Goal: Task Accomplishment & Management: Use online tool/utility

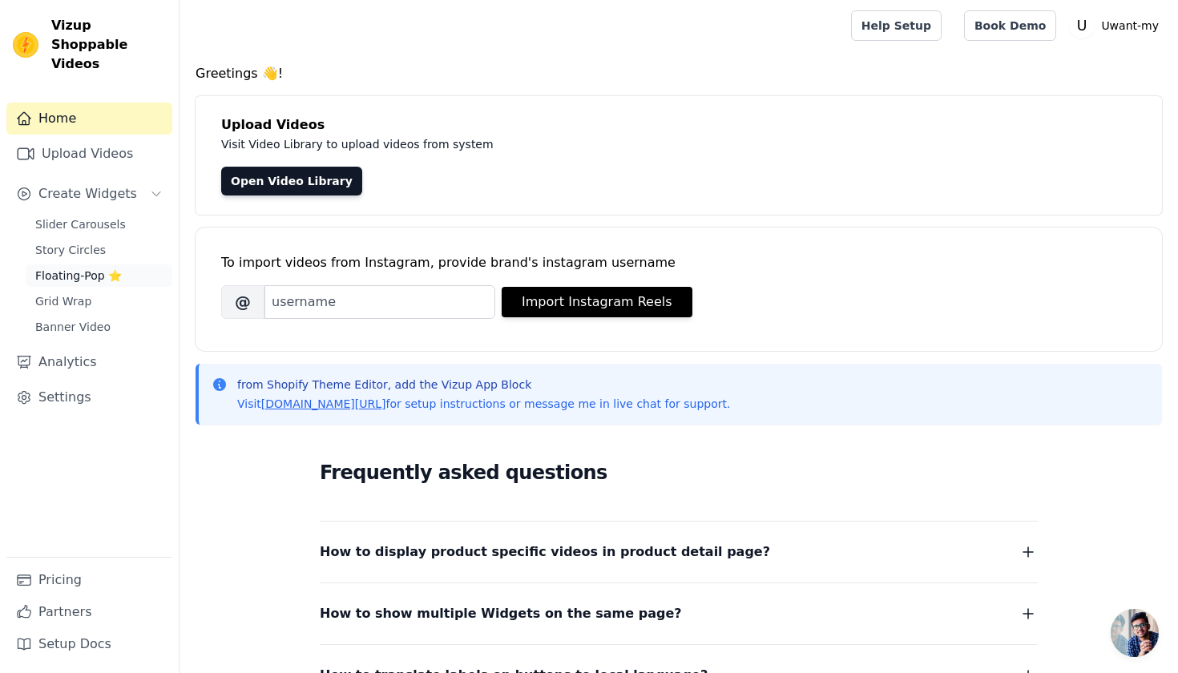
click at [114, 268] on span "Floating-Pop ⭐" at bounding box center [78, 276] width 87 height 16
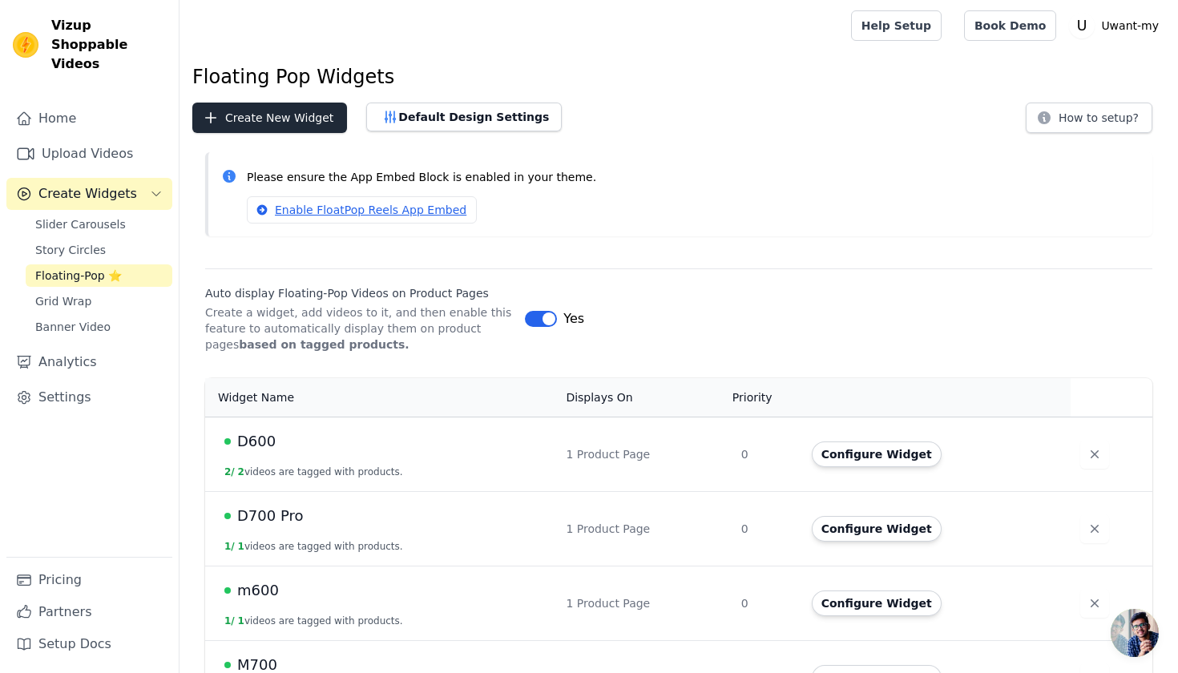
click at [329, 119] on button "Create New Widget" at bounding box center [269, 118] width 155 height 30
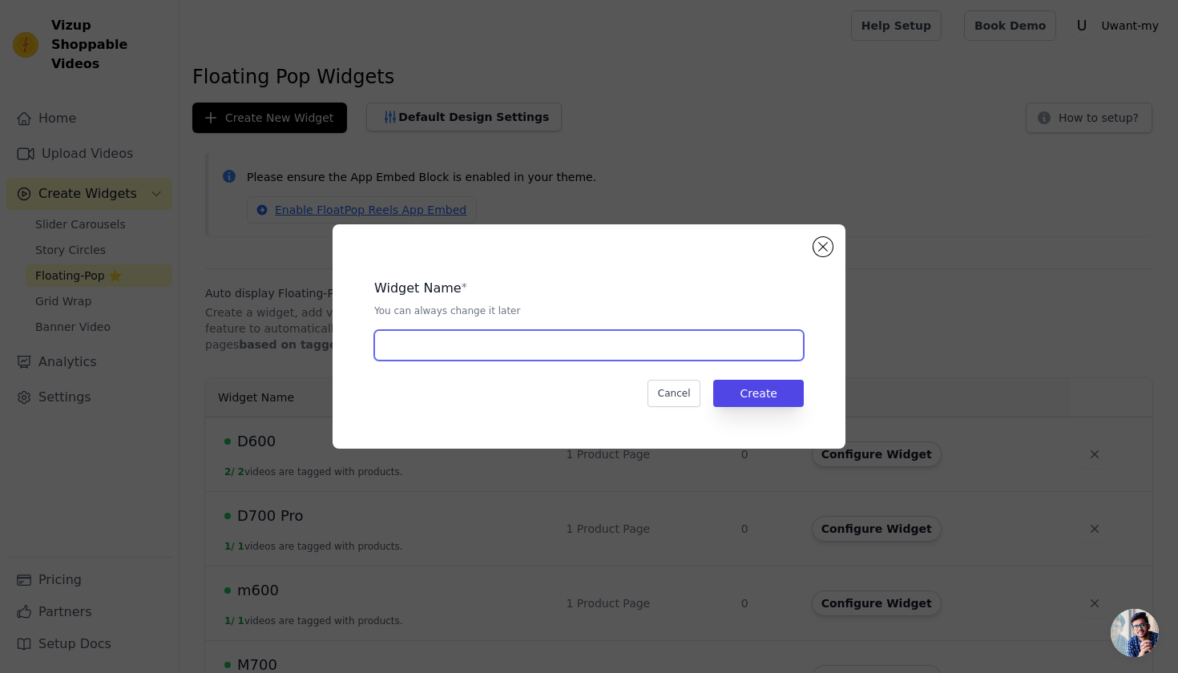
click at [561, 349] on input "text" at bounding box center [589, 345] width 430 height 30
type input "Mummy grab"
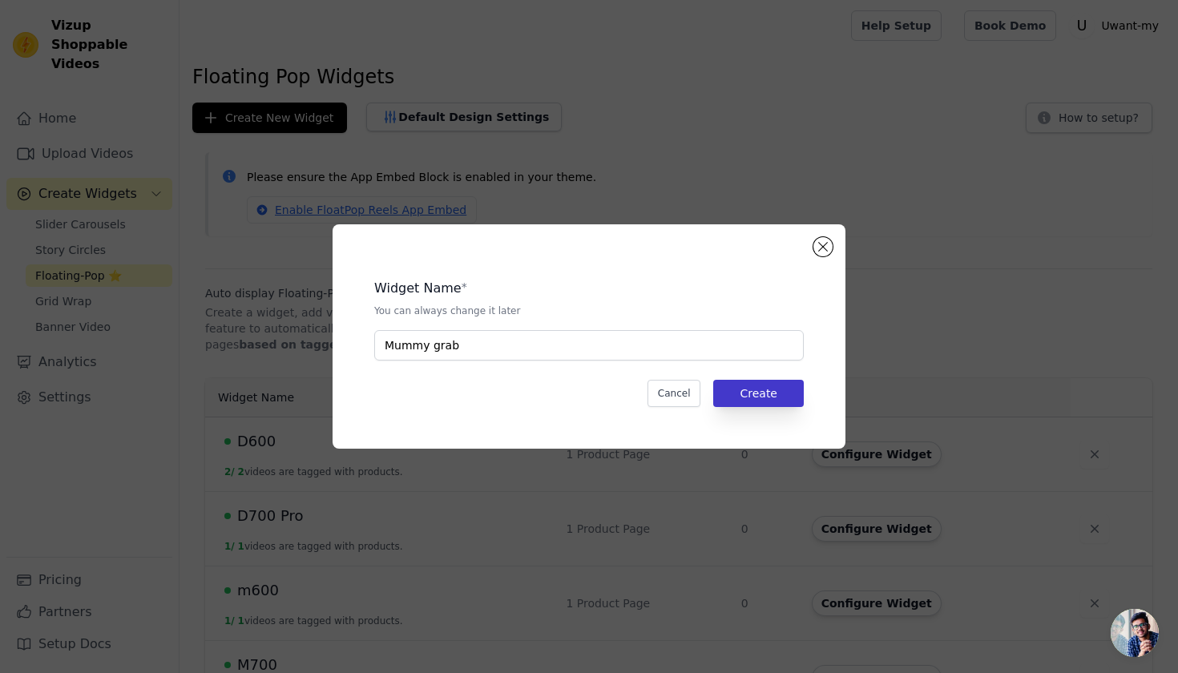
click at [764, 404] on button "Create" at bounding box center [758, 393] width 91 height 27
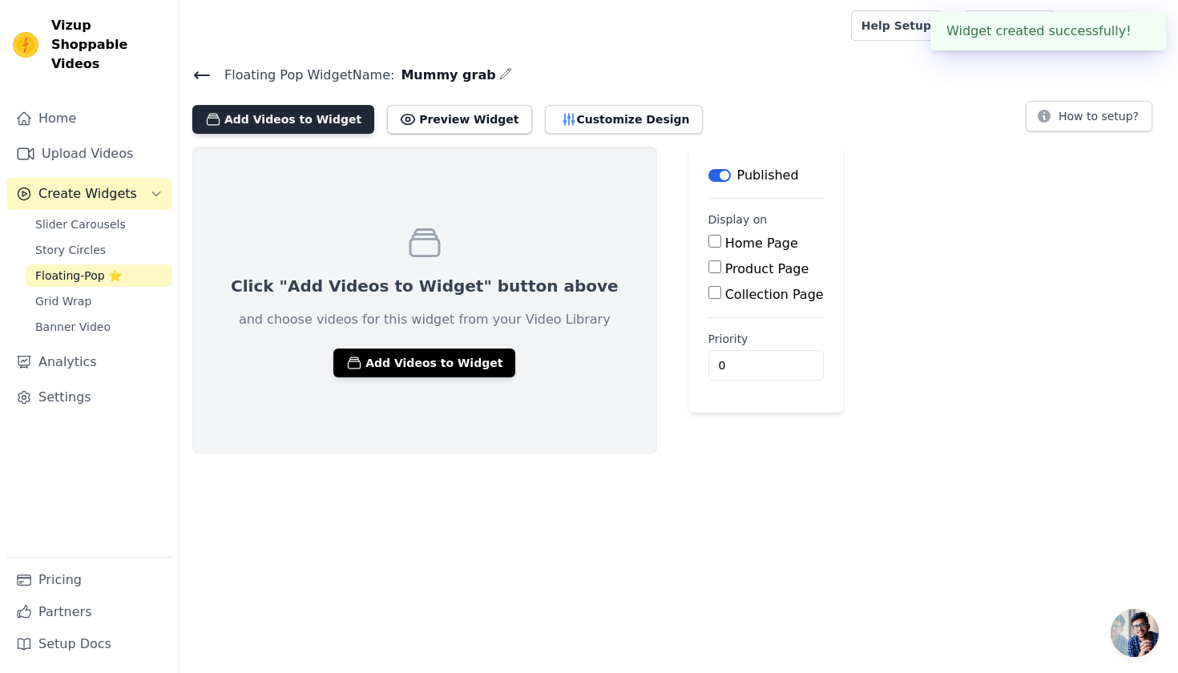
click at [292, 124] on button "Add Videos to Widget" at bounding box center [283, 119] width 182 height 29
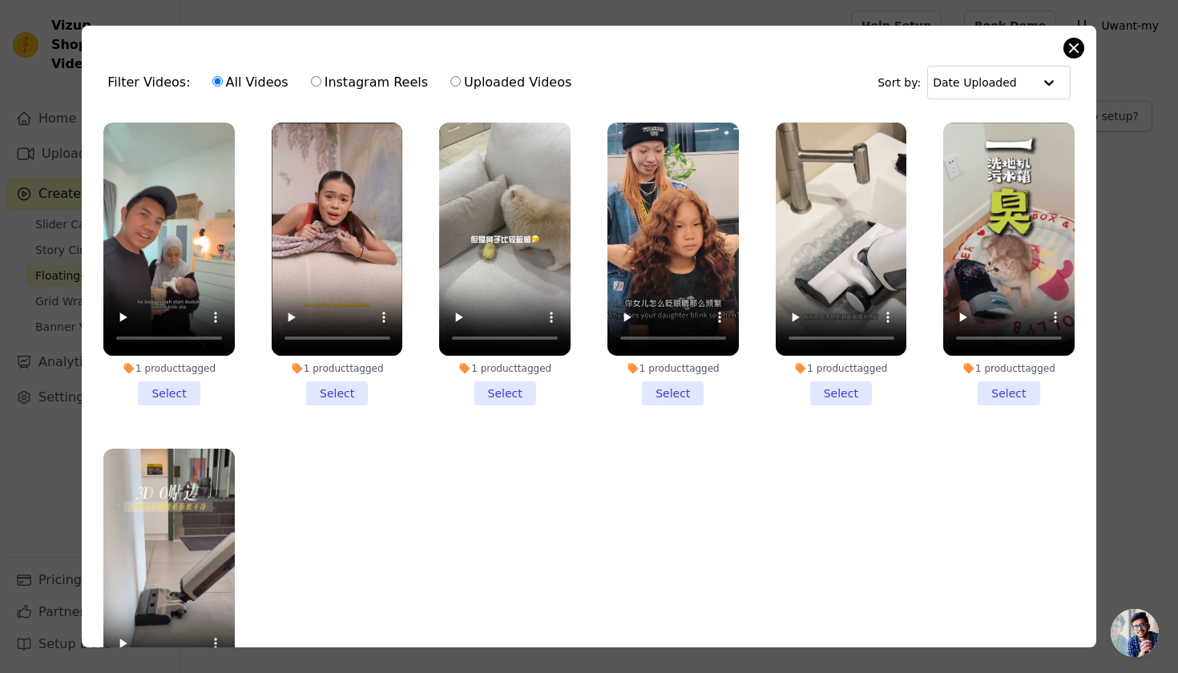
click at [1075, 43] on button "Close modal" at bounding box center [1073, 47] width 19 height 19
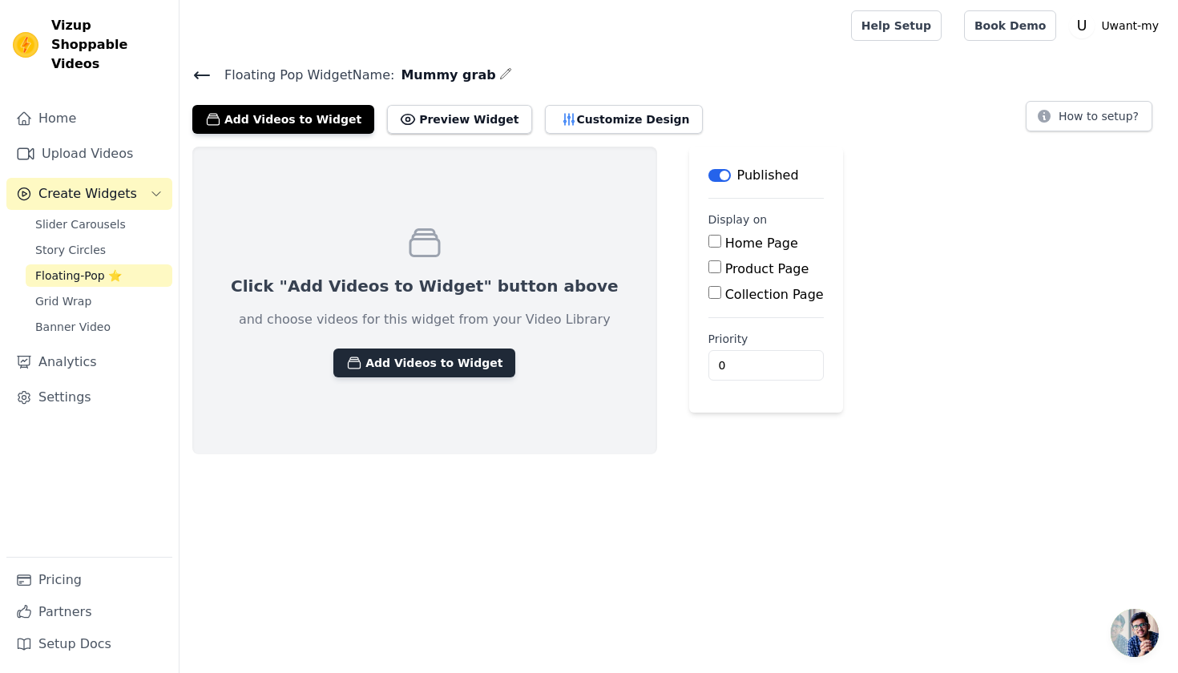
click at [437, 369] on button "Add Videos to Widget" at bounding box center [424, 363] width 182 height 29
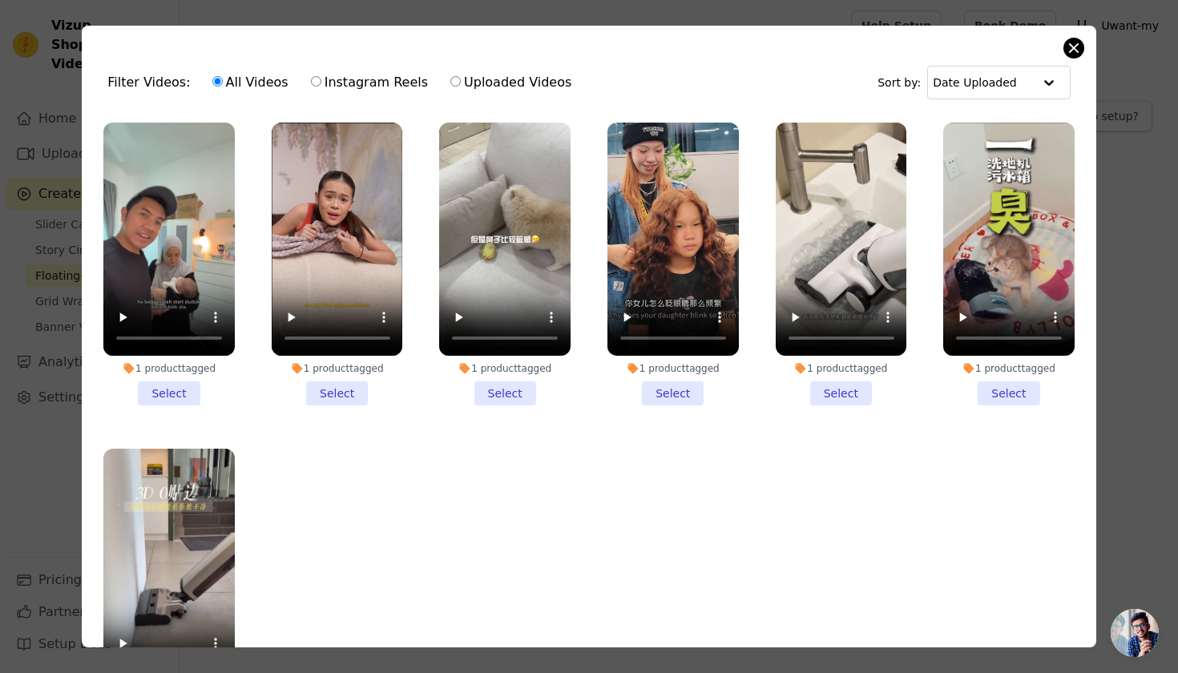
click at [1069, 49] on button "Close modal" at bounding box center [1073, 47] width 19 height 19
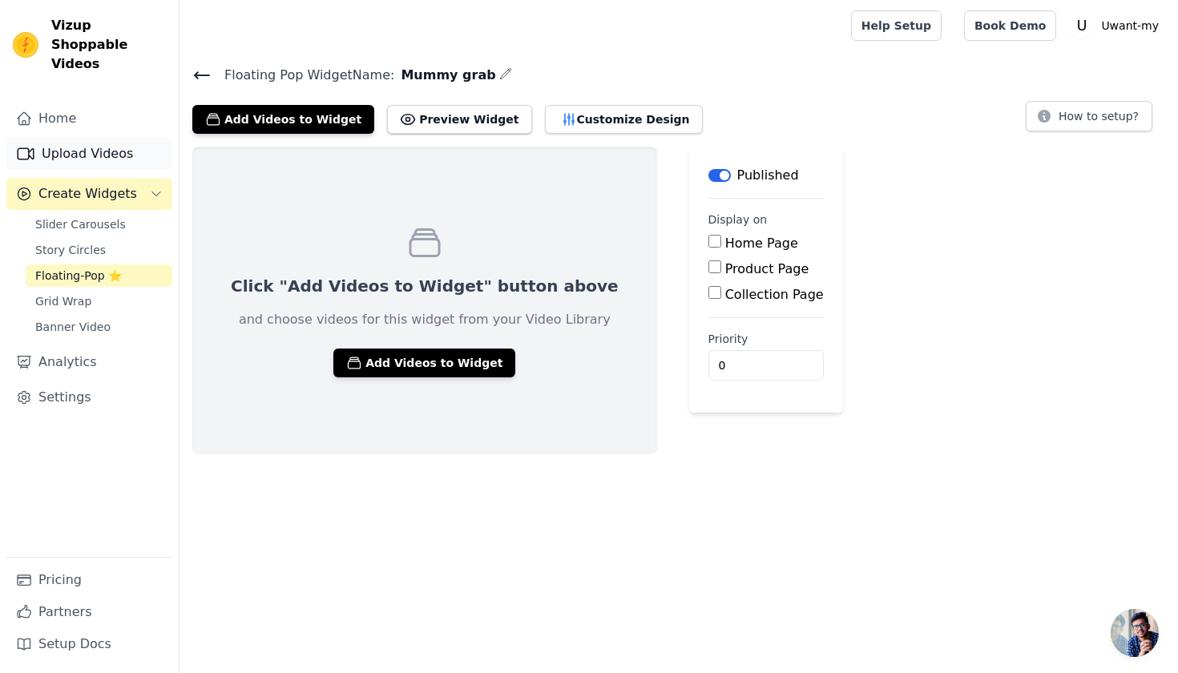
click at [94, 138] on link "Upload Videos" at bounding box center [89, 154] width 166 height 32
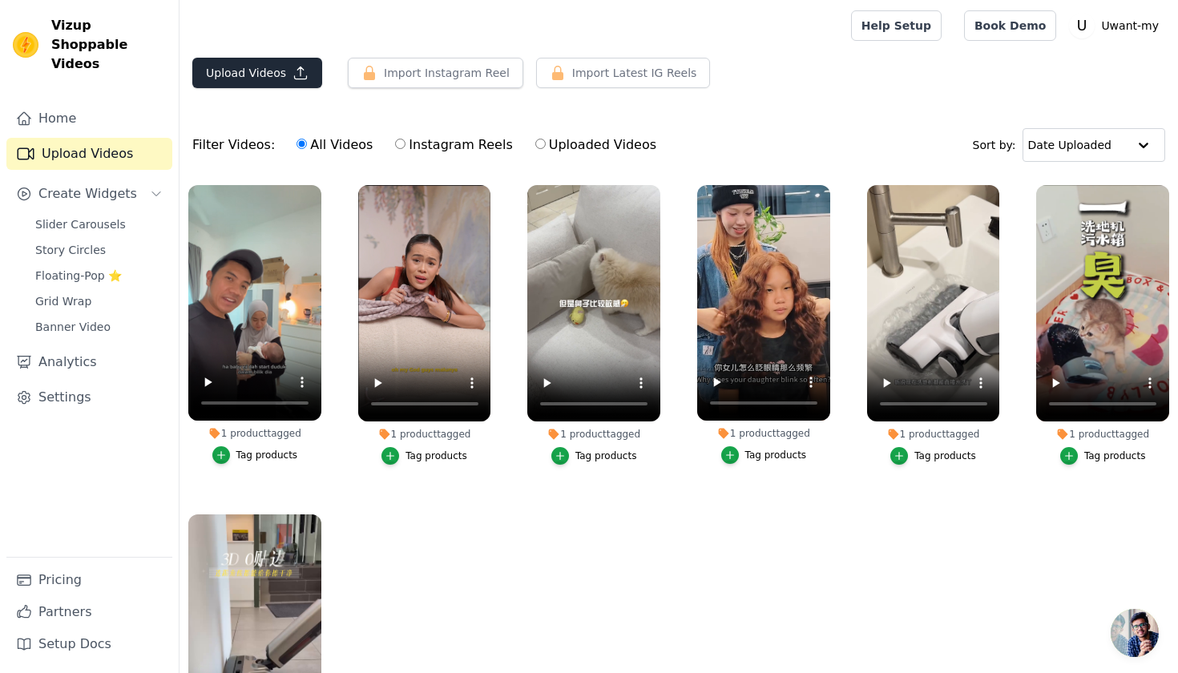
click at [293, 72] on icon "button" at bounding box center [301, 73] width 16 height 16
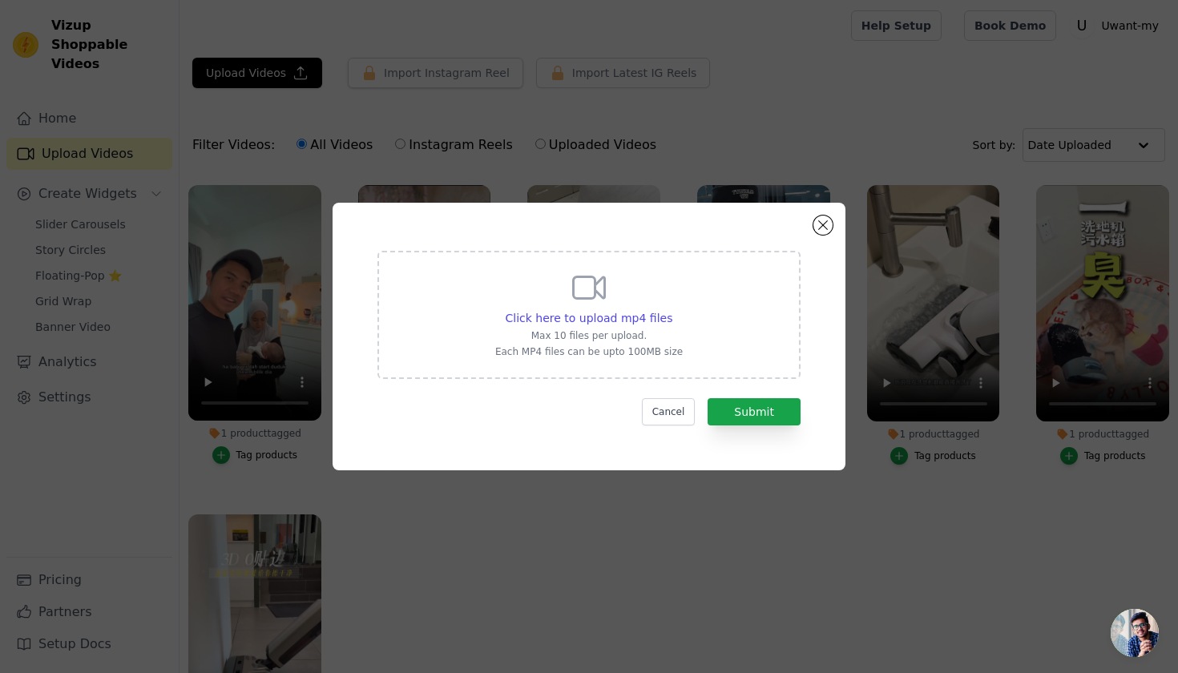
click at [559, 268] on div "Click here to upload mp4 files Max 10 files per upload. Each MP4 files can be u…" at bounding box center [589, 313] width 188 height 90
click at [672, 309] on input "Click here to upload mp4 files Max 10 files per upload. Each MP4 files can be u…" at bounding box center [672, 309] width 1 height 1
type input "C:\fakepath\AQOV5lLdDOpqWqdnJ5tvWWl39jgAt7BsumehAsIupWNV5frm0LXXuhnmFhWsbMAGtP7…"
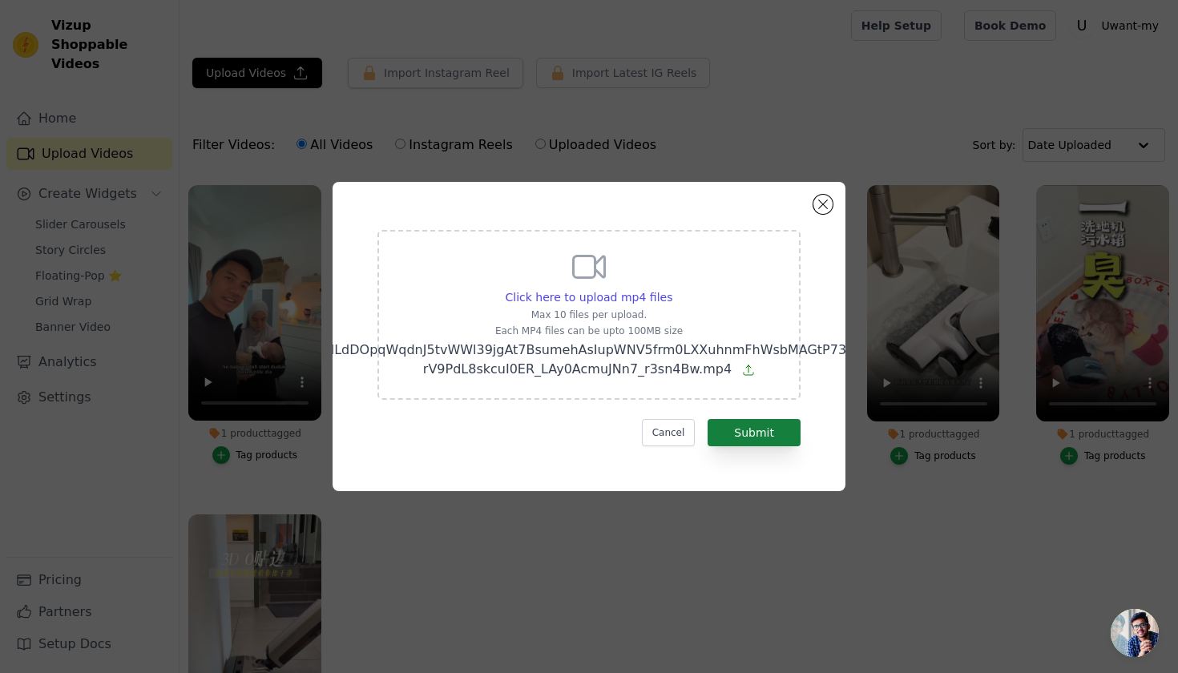
click at [755, 434] on button "Submit" at bounding box center [754, 432] width 93 height 27
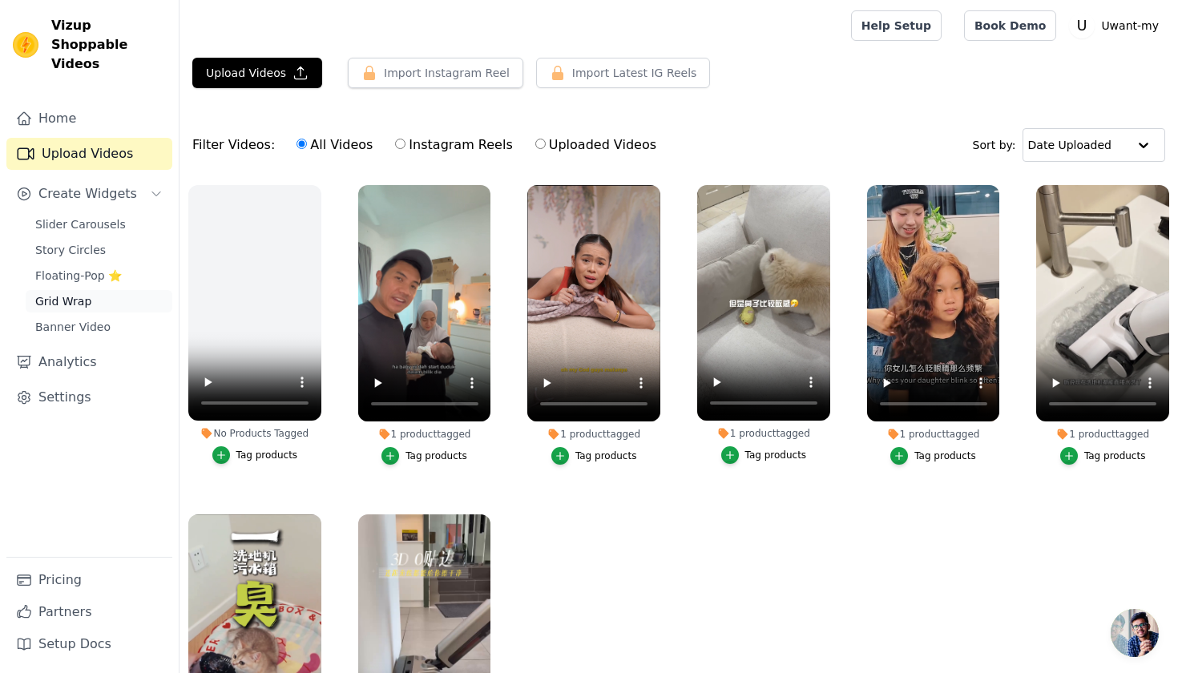
click at [93, 290] on link "Grid Wrap" at bounding box center [99, 301] width 147 height 22
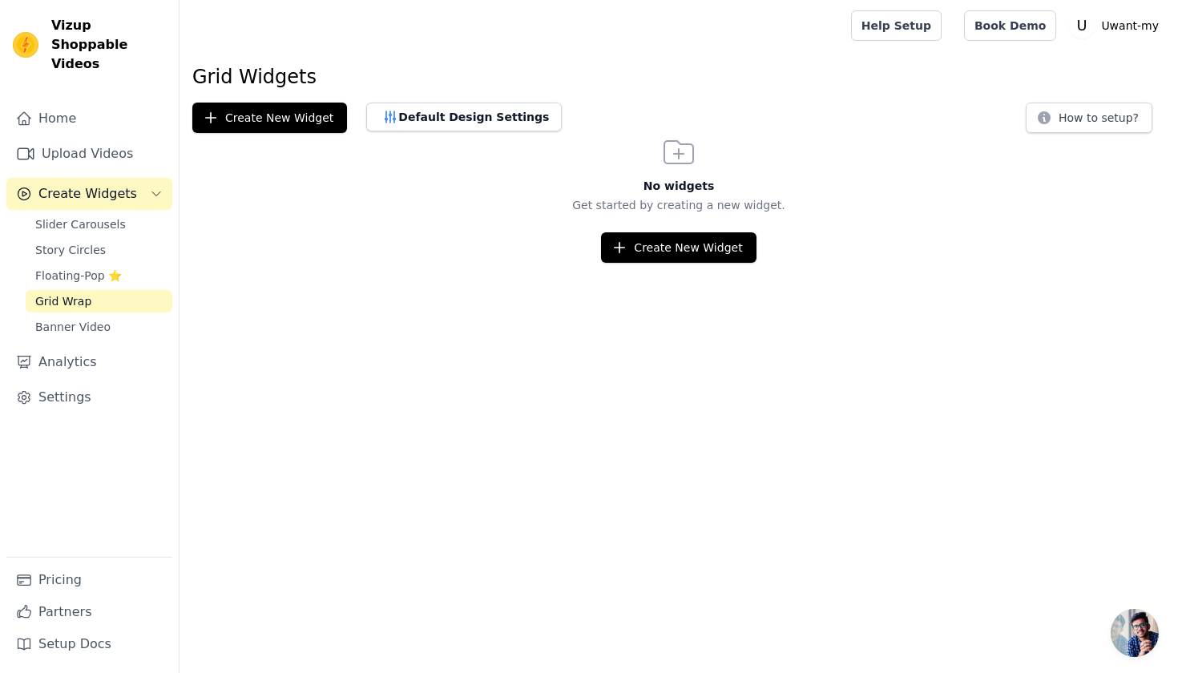
click at [386, 93] on div "Grid Widgets Create New Widget Default Design Settings How to setup? No widgets…" at bounding box center [679, 163] width 999 height 199
click at [387, 99] on div "Grid Widgets Create New Widget Default Design Settings How to setup? No widgets…" at bounding box center [679, 163] width 999 height 199
click at [395, 115] on button "Default Design Settings" at bounding box center [464, 117] width 196 height 29
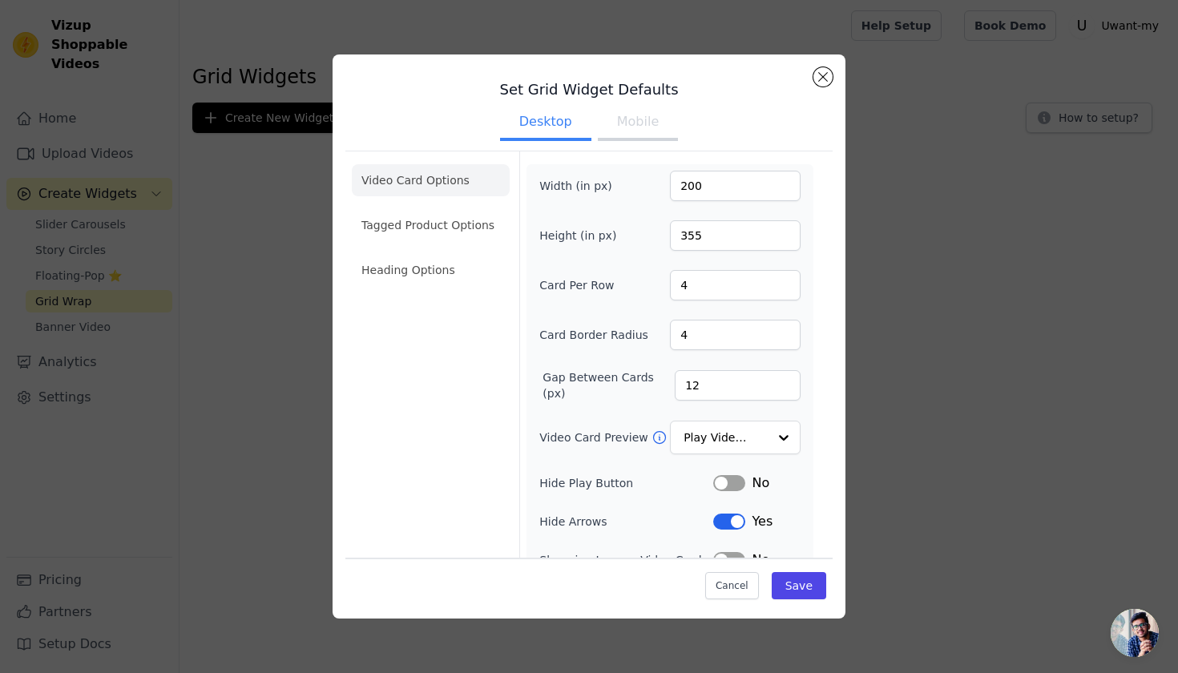
click at [254, 325] on div "Set Grid Widget Defaults Desktop Mobile Video Card Options Tagged Product Optio…" at bounding box center [589, 337] width 1127 height 616
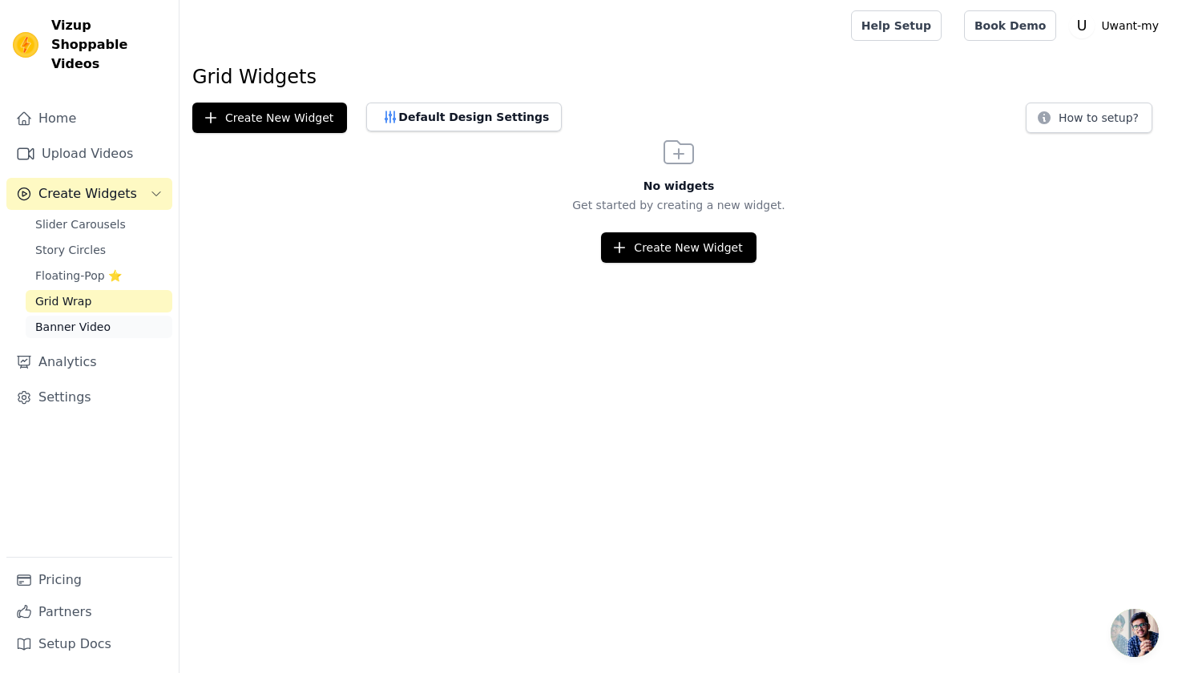
click at [87, 317] on link "Banner Video" at bounding box center [99, 327] width 147 height 22
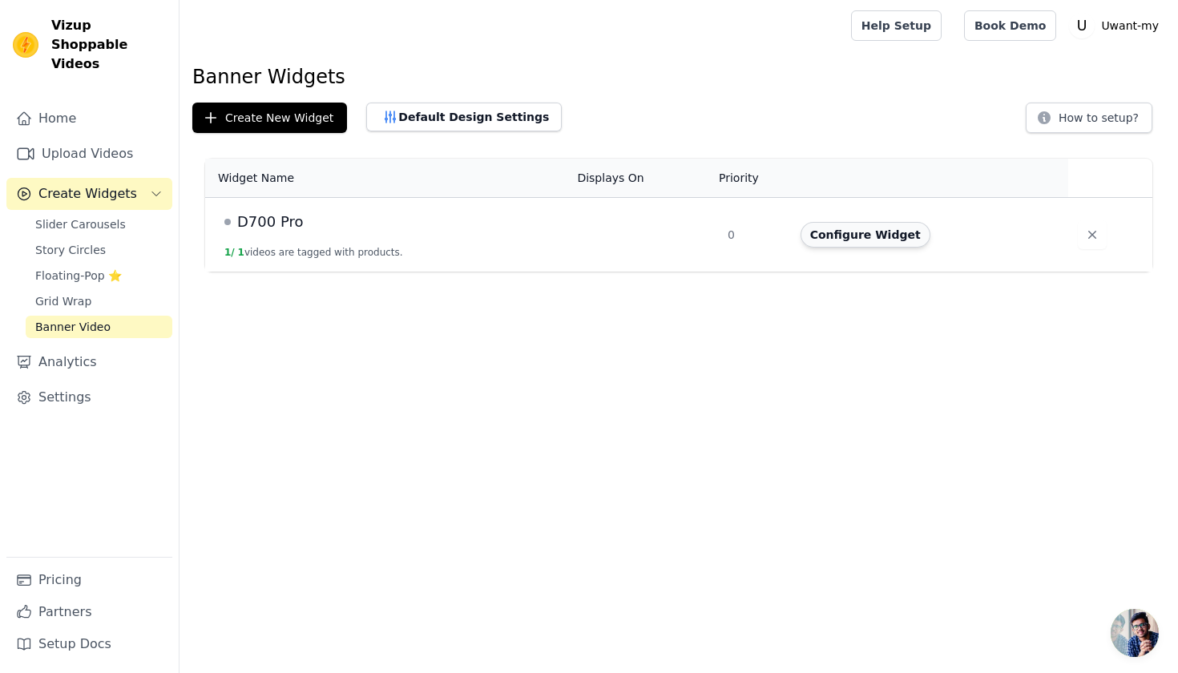
click at [877, 238] on button "Configure Widget" at bounding box center [866, 235] width 130 height 26
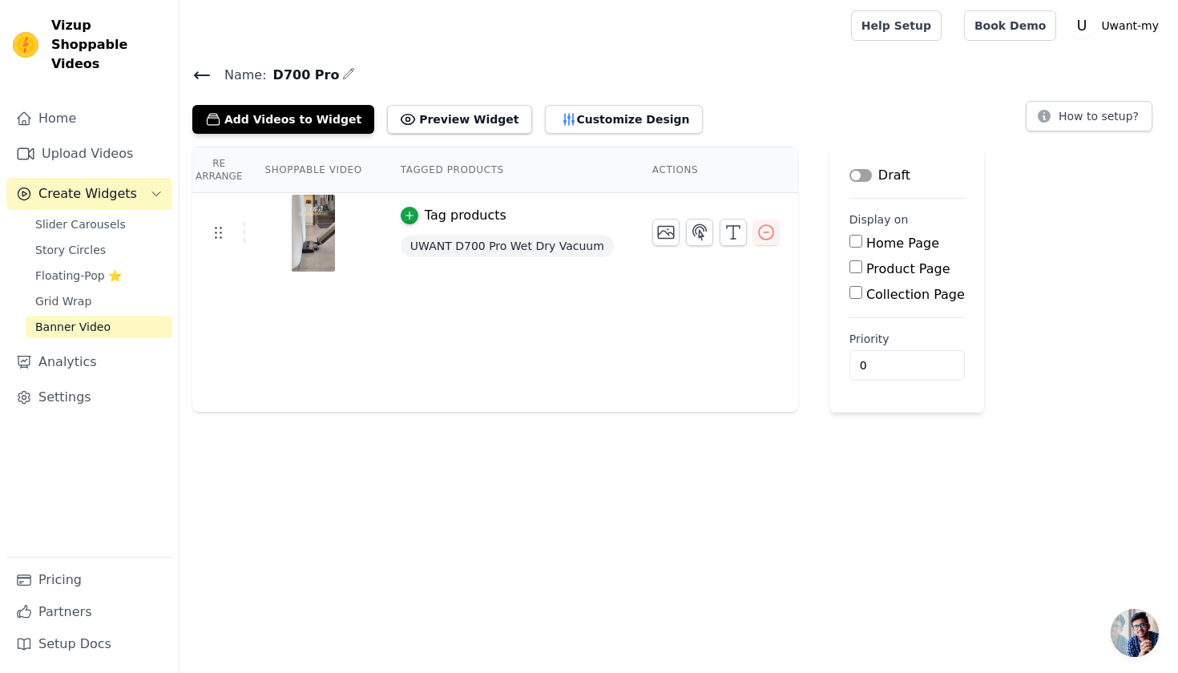
click at [204, 79] on icon at bounding box center [201, 75] width 19 height 19
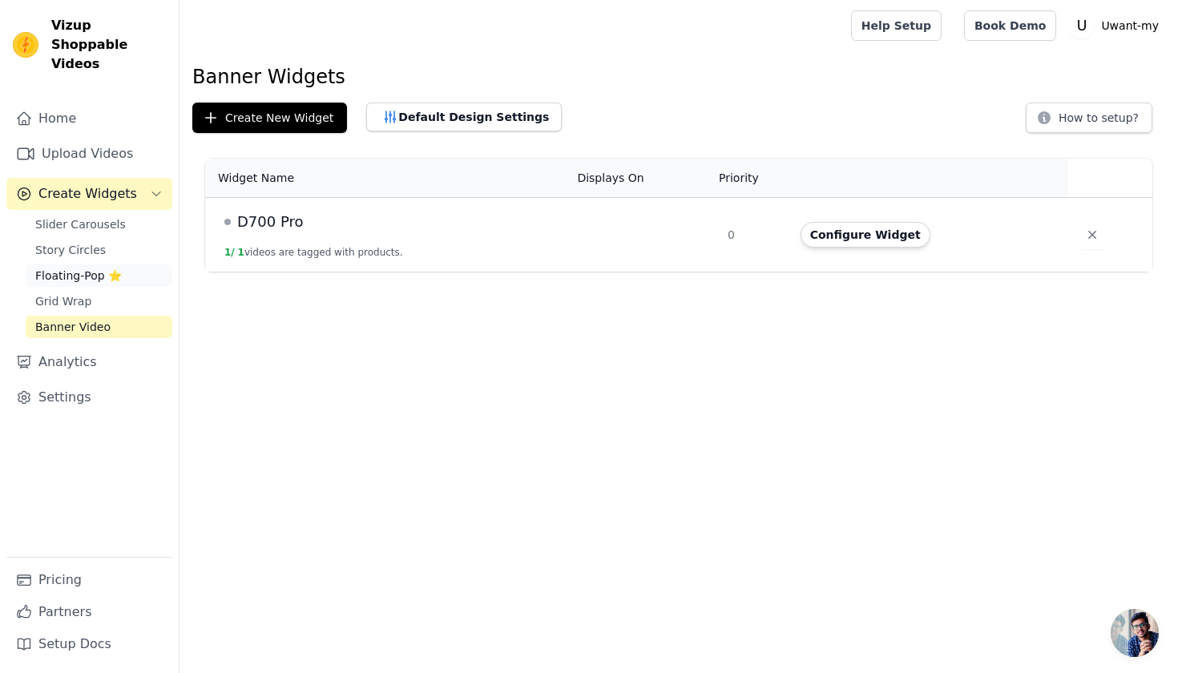
click at [100, 268] on span "Floating-Pop ⭐" at bounding box center [78, 276] width 87 height 16
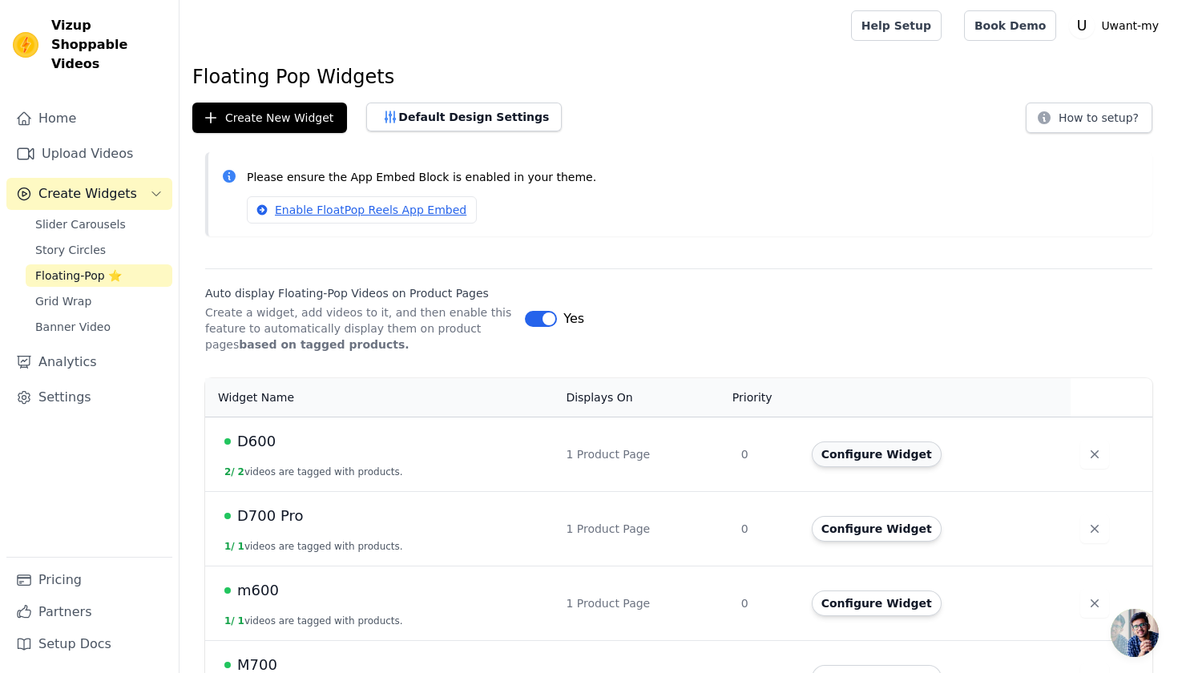
click at [910, 451] on button "Configure Widget" at bounding box center [877, 455] width 130 height 26
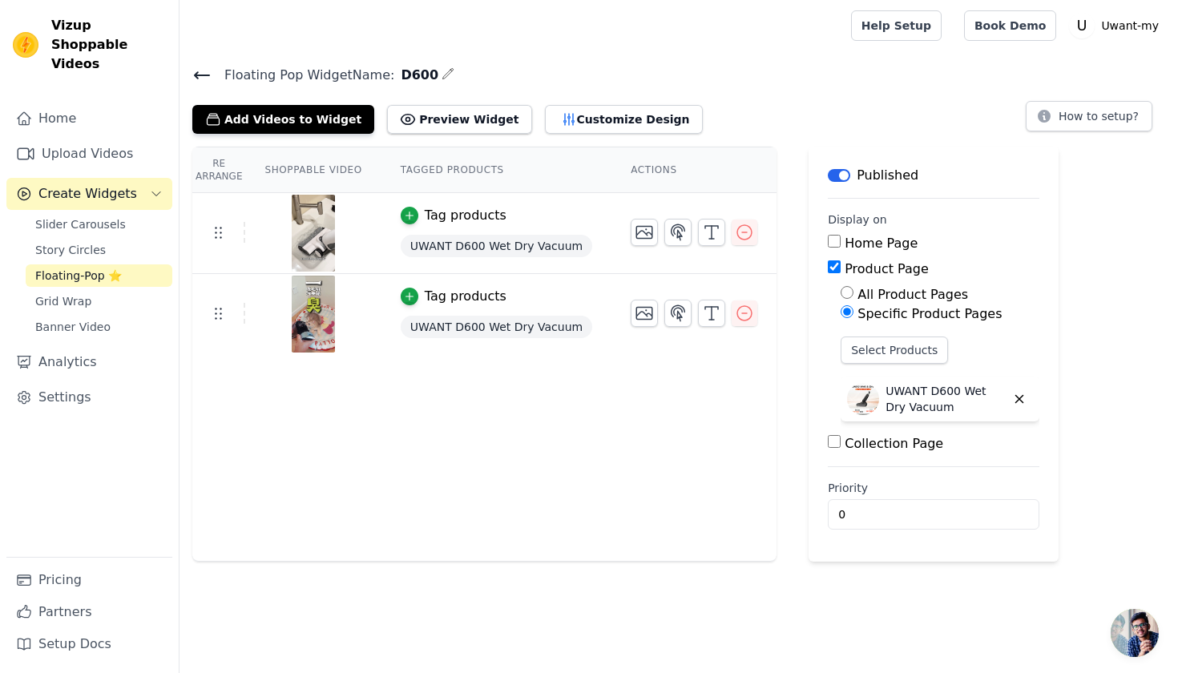
click at [204, 72] on icon at bounding box center [201, 75] width 19 height 19
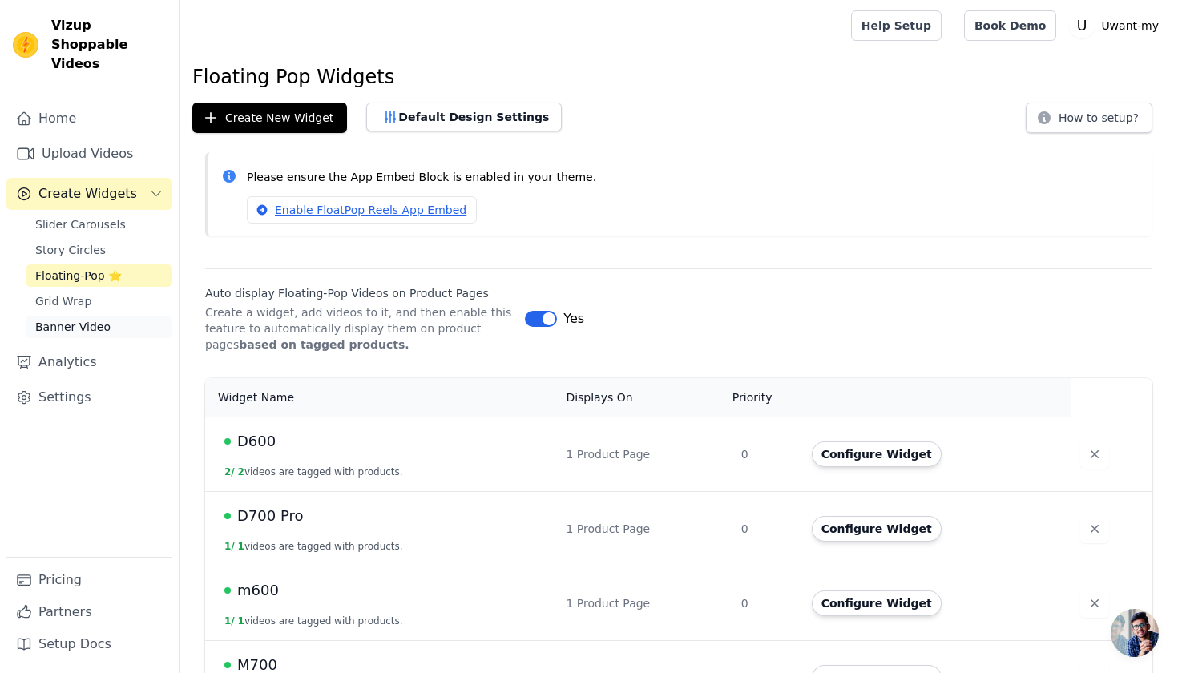
click at [107, 316] on link "Banner Video" at bounding box center [99, 327] width 147 height 22
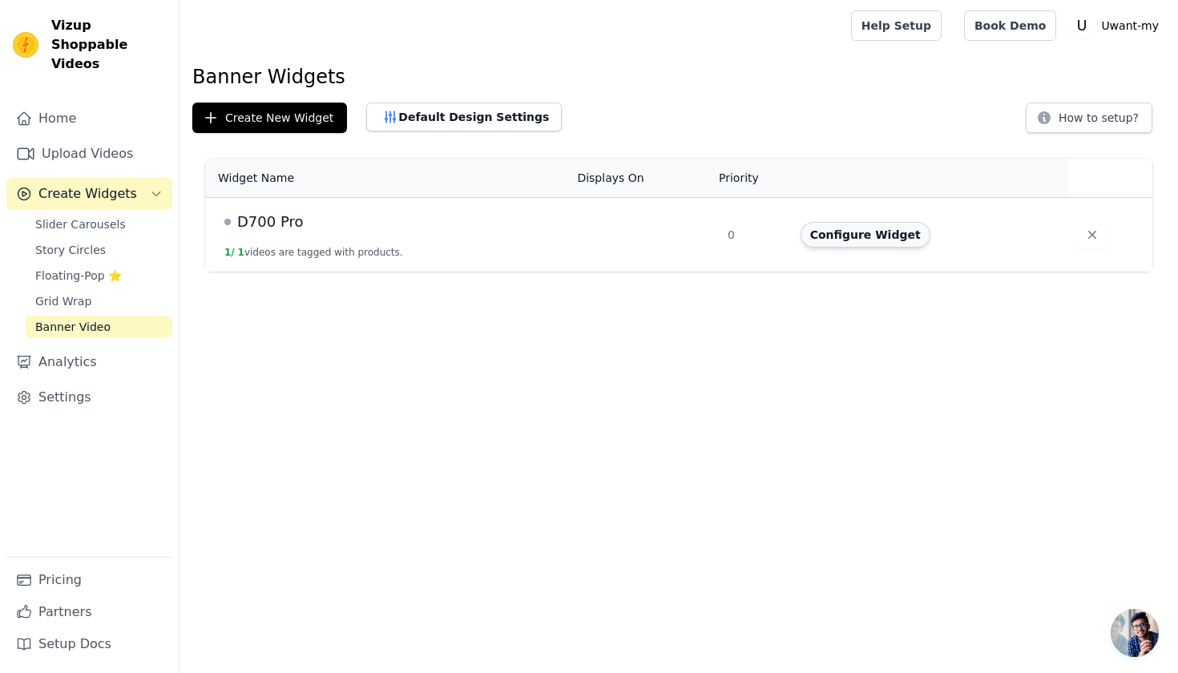
click at [895, 242] on button "Configure Widget" at bounding box center [866, 235] width 130 height 26
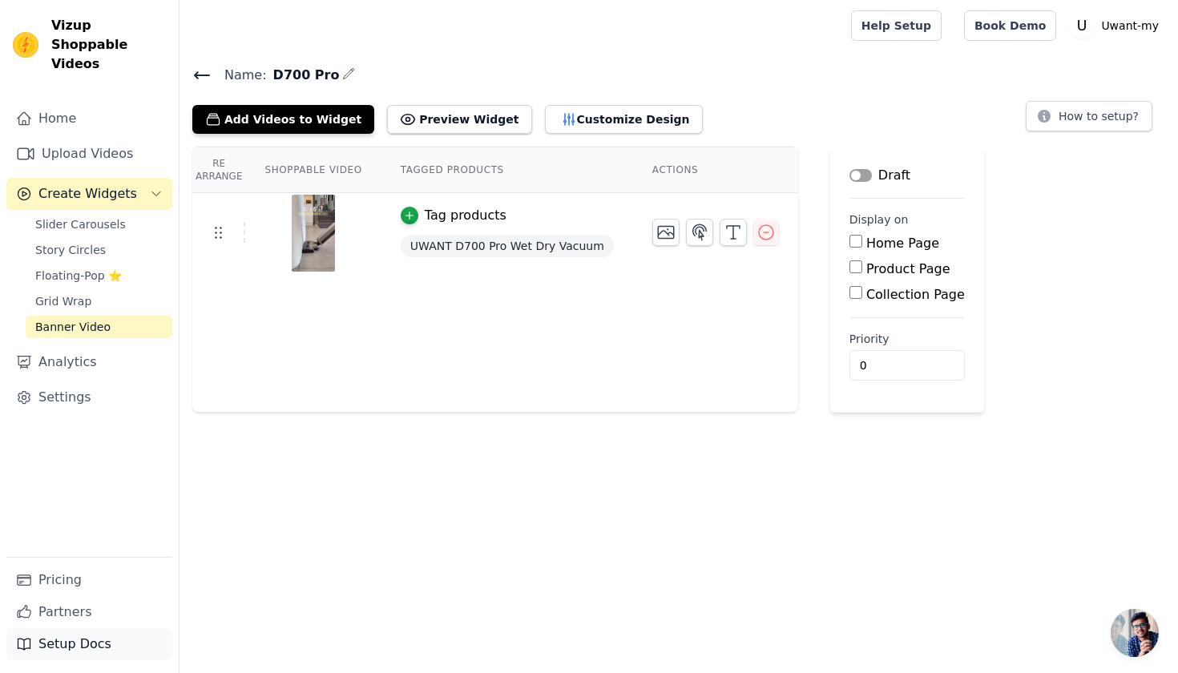
click at [95, 648] on link "Setup Docs" at bounding box center [89, 644] width 166 height 32
click at [103, 216] on span "Slider Carousels" at bounding box center [80, 224] width 91 height 16
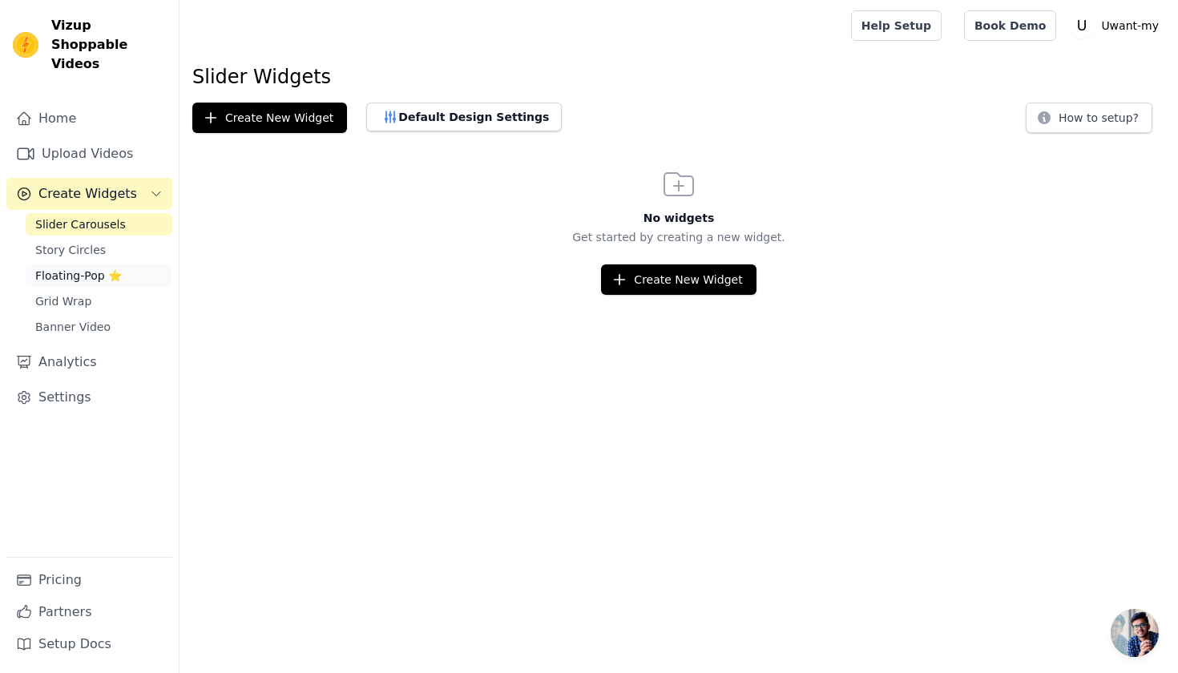
click at [83, 268] on span "Floating-Pop ⭐" at bounding box center [78, 276] width 87 height 16
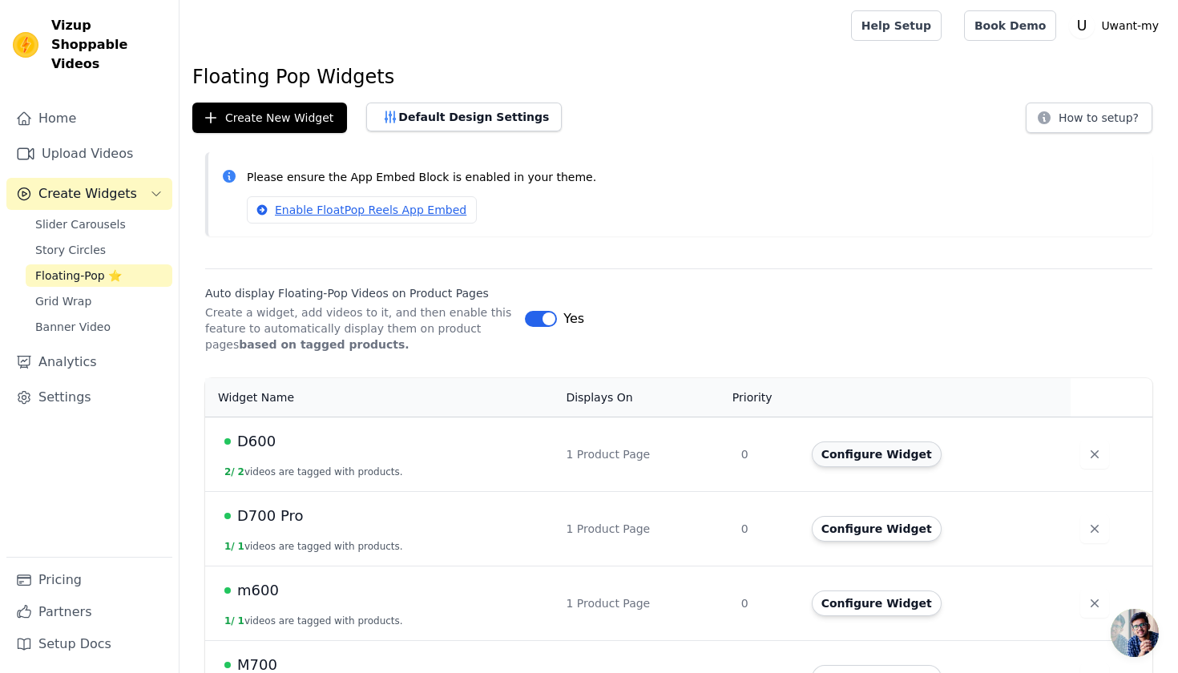
click at [883, 451] on button "Configure Widget" at bounding box center [877, 455] width 130 height 26
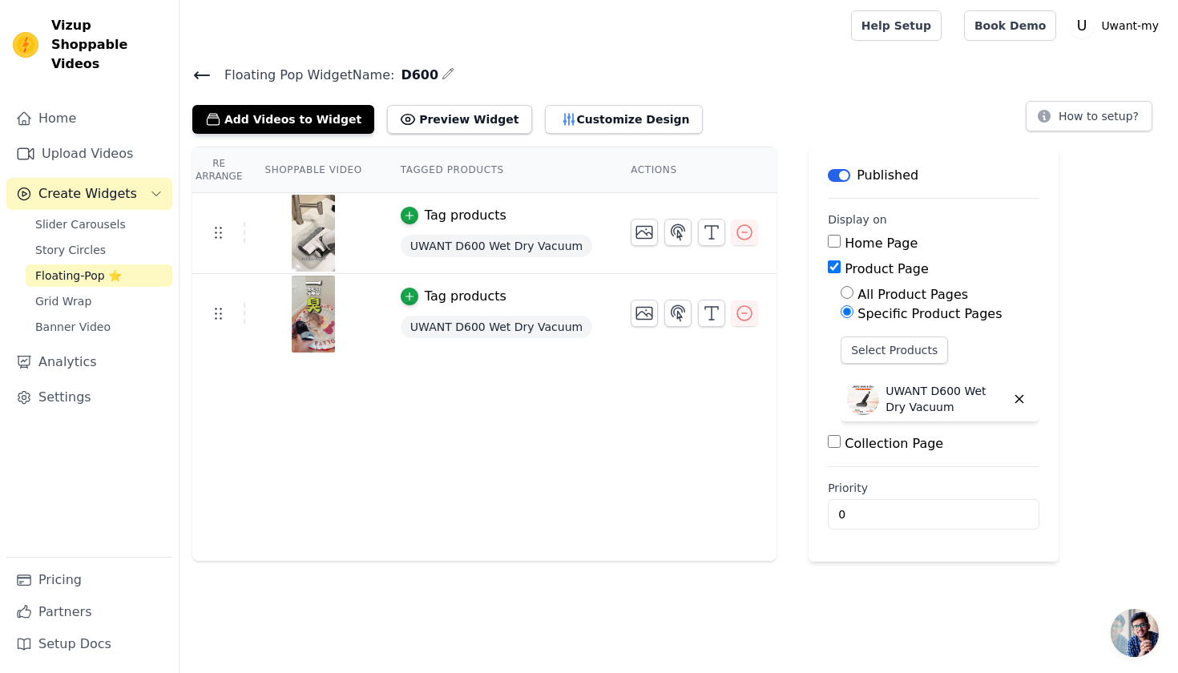
click at [187, 82] on div "Floating Pop Widget Name: D600 Add Videos to Widget Preview Widget Customize De…" at bounding box center [679, 99] width 999 height 70
click at [201, 69] on icon at bounding box center [201, 75] width 19 height 19
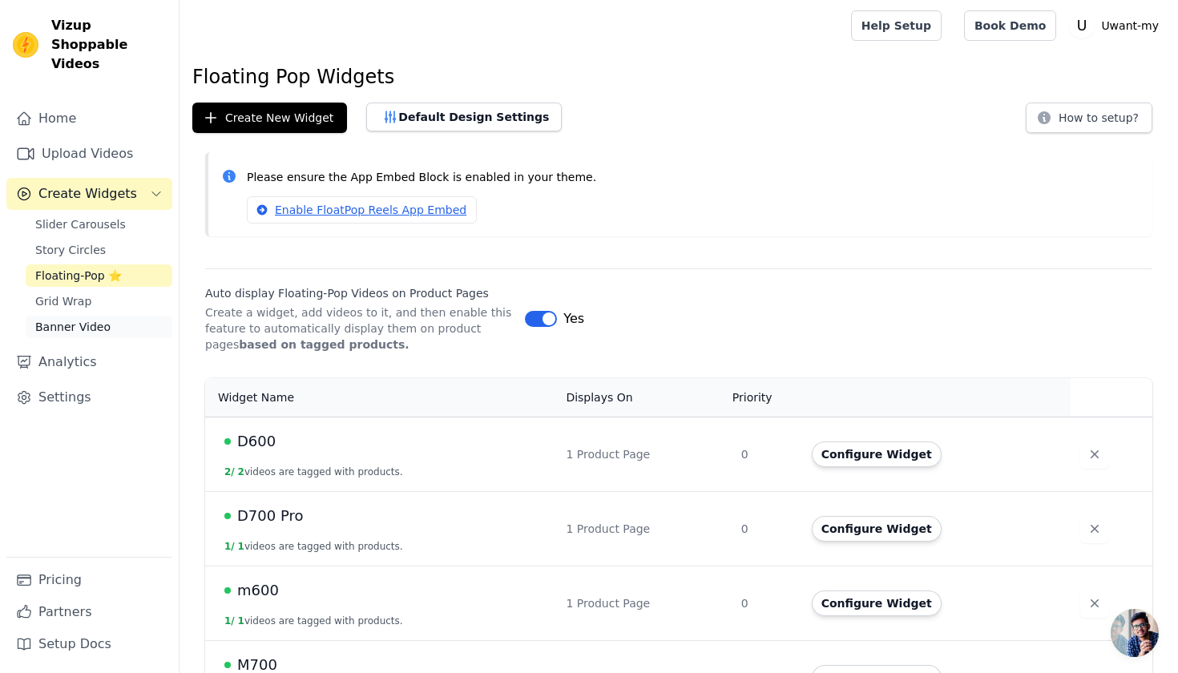
click at [97, 319] on span "Banner Video" at bounding box center [72, 327] width 75 height 16
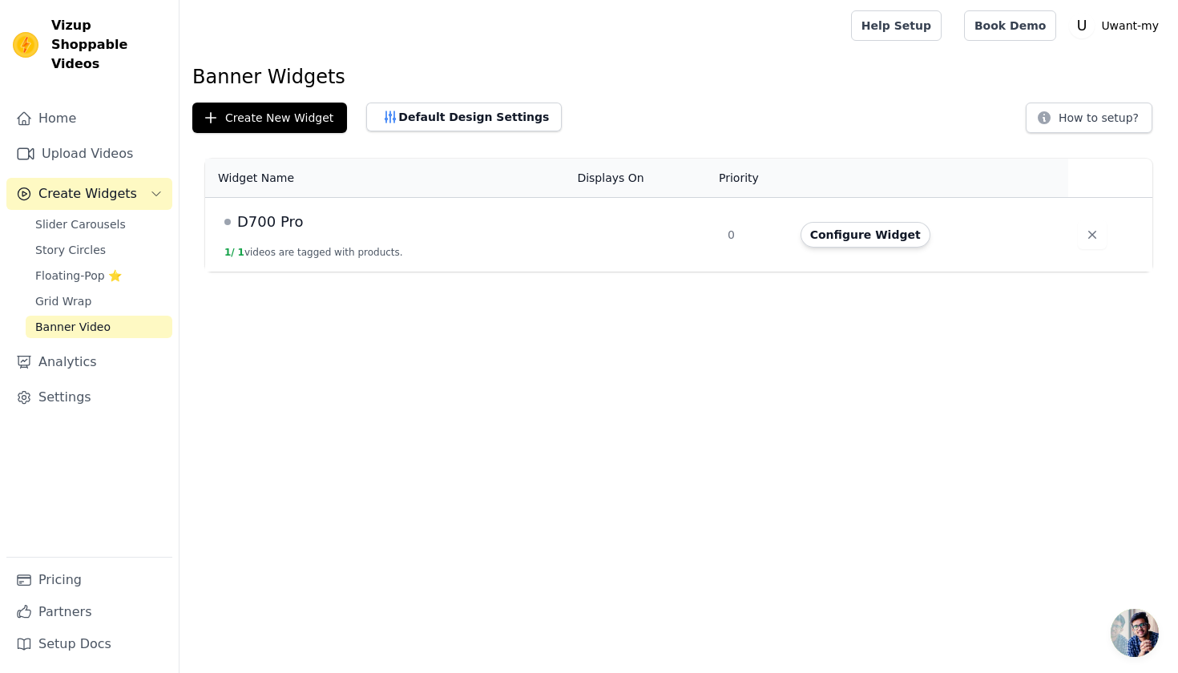
click at [97, 319] on span "Banner Video" at bounding box center [72, 327] width 75 height 16
click at [858, 224] on button "Configure Widget" at bounding box center [866, 235] width 130 height 26
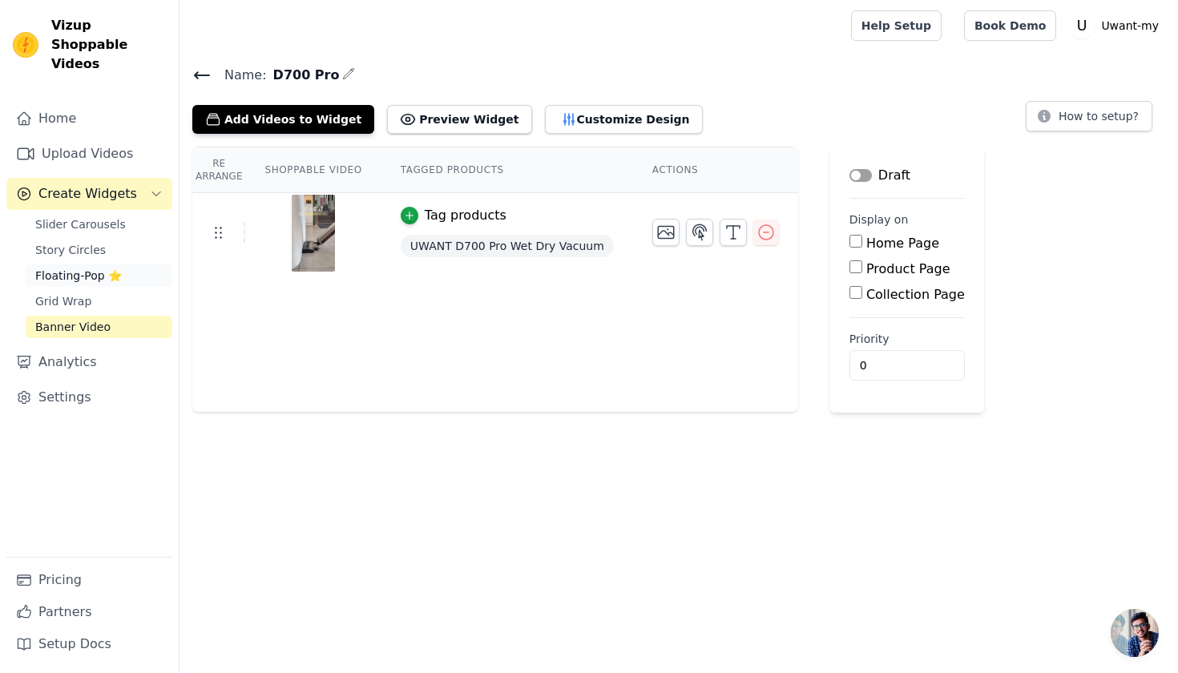
click at [104, 268] on span "Floating-Pop ⭐" at bounding box center [78, 276] width 87 height 16
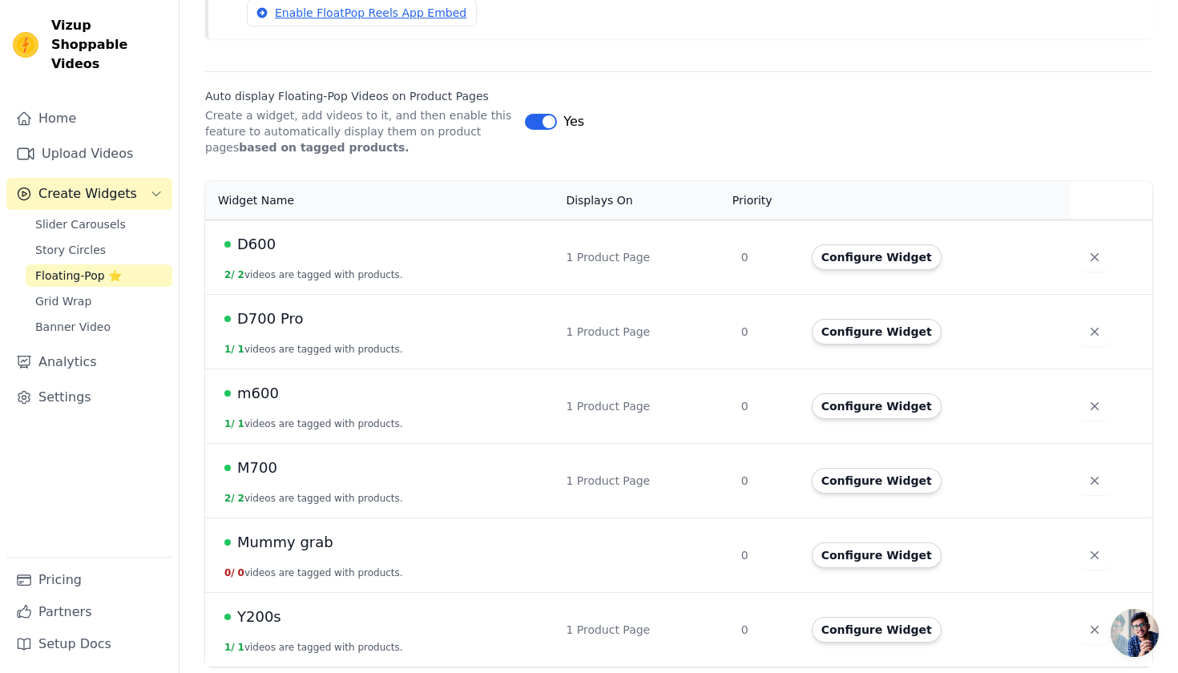
scroll to position [196, 0]
click at [866, 335] on button "Configure Widget" at bounding box center [877, 333] width 130 height 26
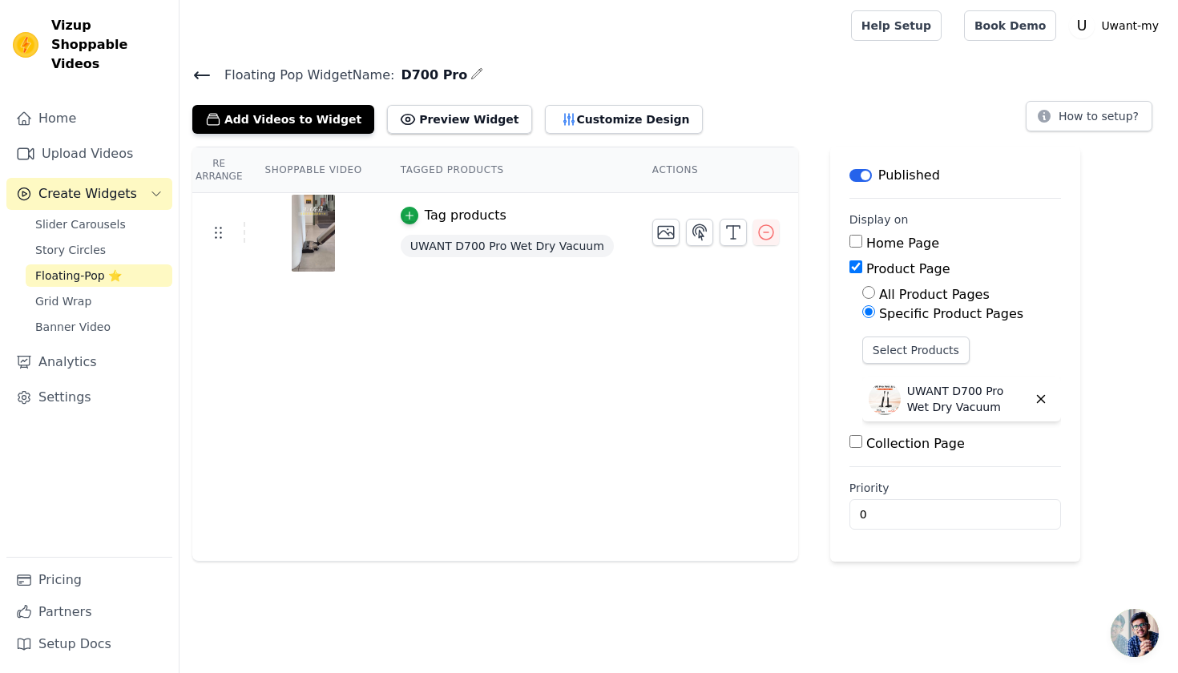
click at [195, 75] on icon at bounding box center [202, 75] width 14 height 6
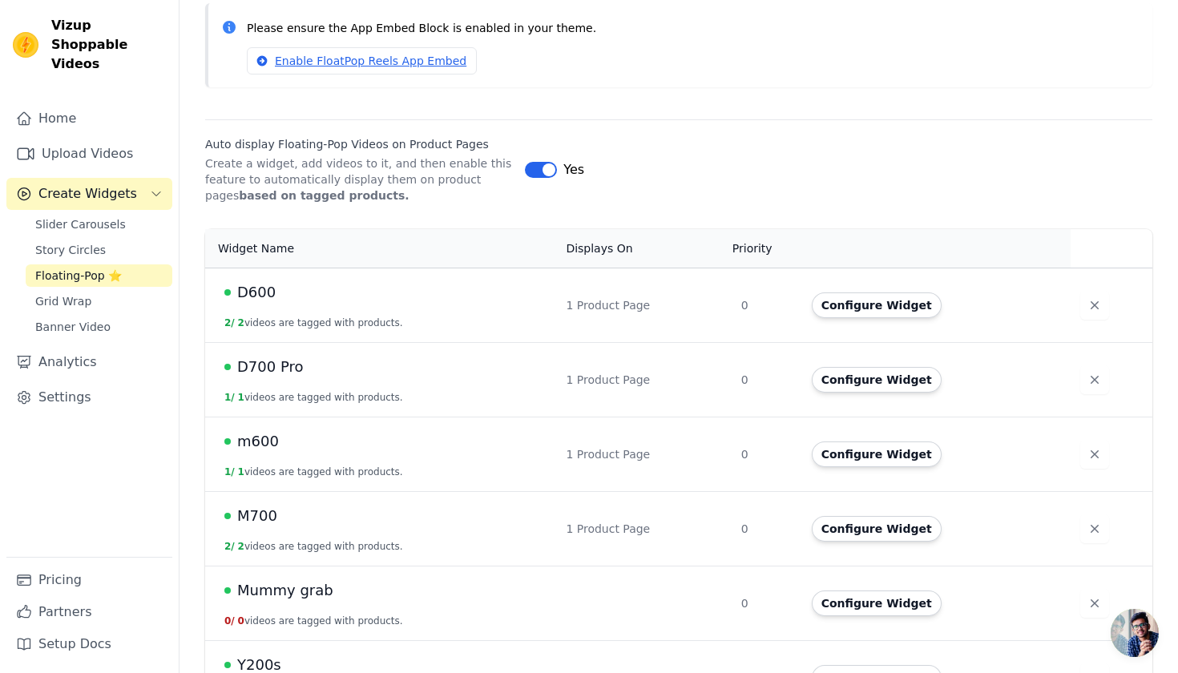
scroll to position [176, 0]
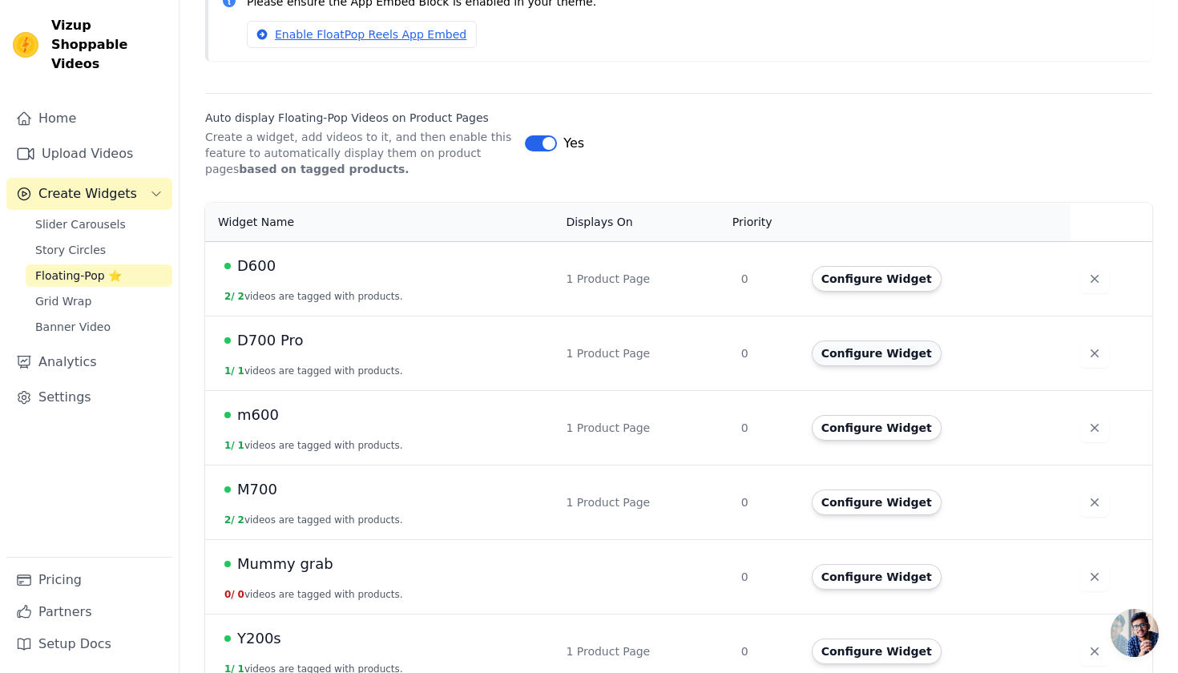
click at [918, 351] on button "Configure Widget" at bounding box center [877, 354] width 130 height 26
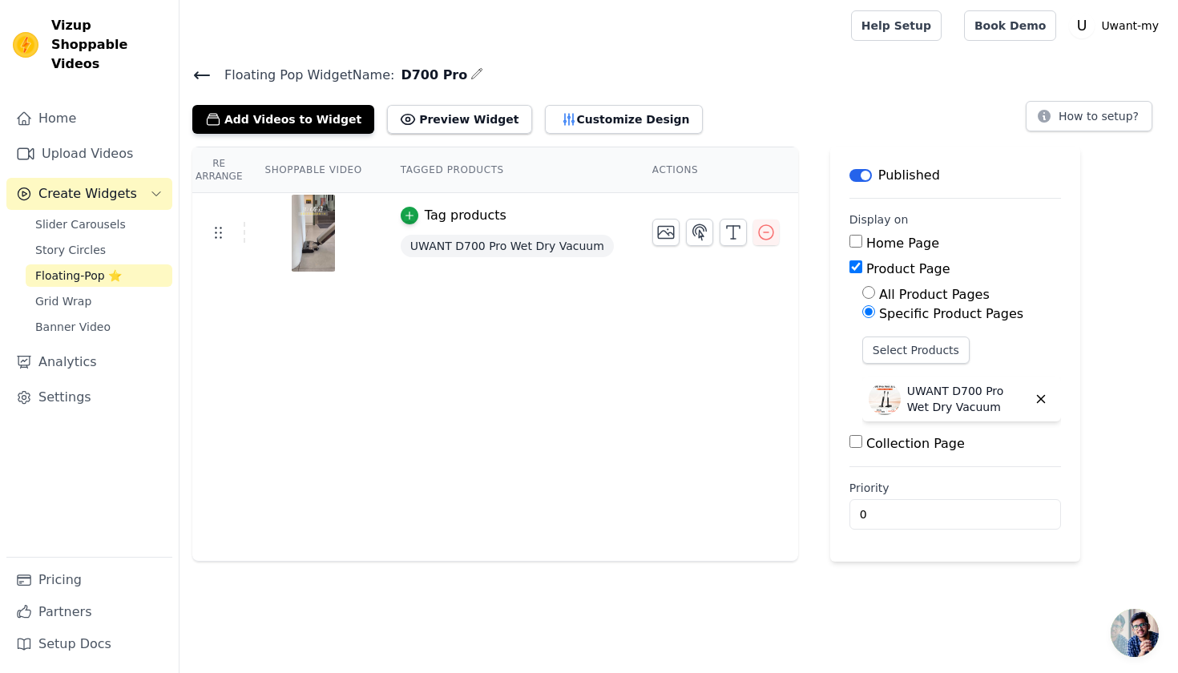
click at [216, 73] on span "Floating Pop Widget Name:" at bounding box center [303, 75] width 183 height 19
click at [200, 75] on icon at bounding box center [202, 75] width 14 height 6
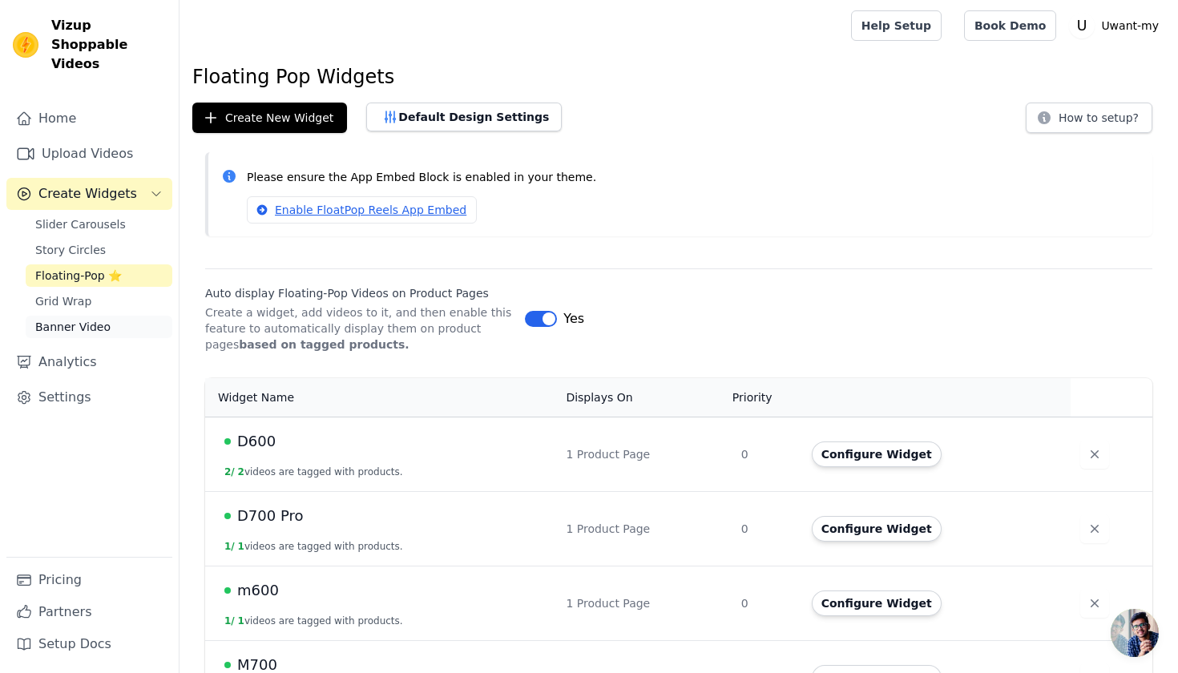
click at [89, 319] on span "Banner Video" at bounding box center [72, 327] width 75 height 16
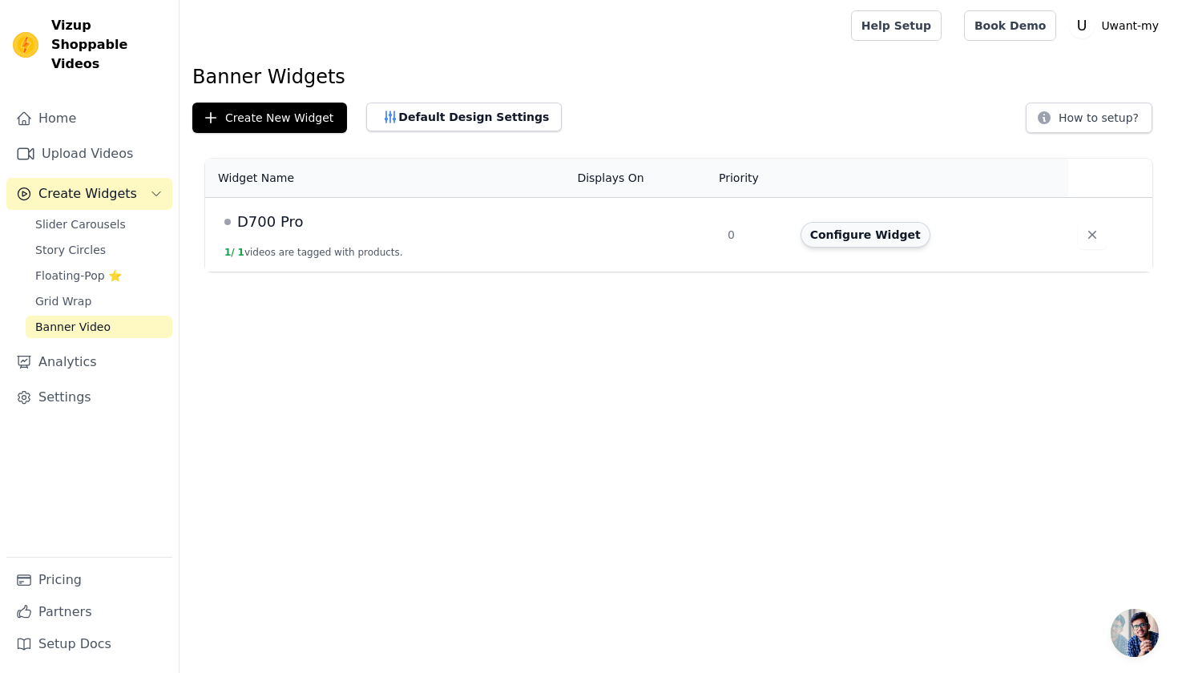
click at [875, 232] on button "Configure Widget" at bounding box center [866, 235] width 130 height 26
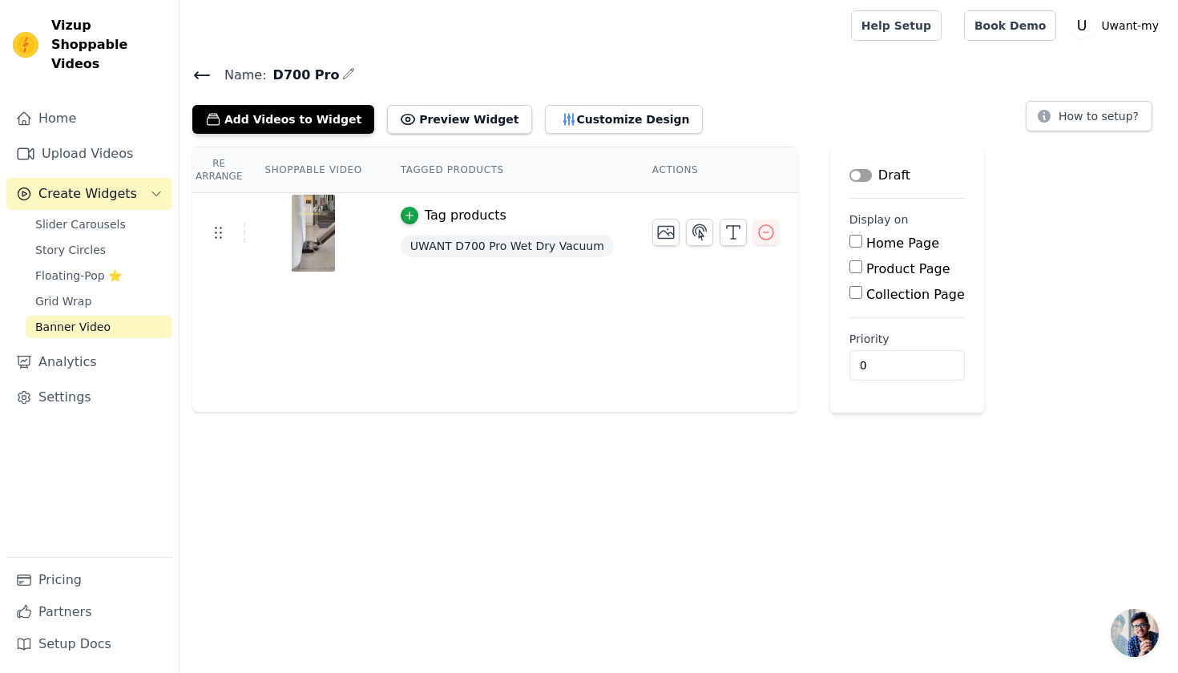
click at [855, 176] on button "Label" at bounding box center [861, 175] width 22 height 13
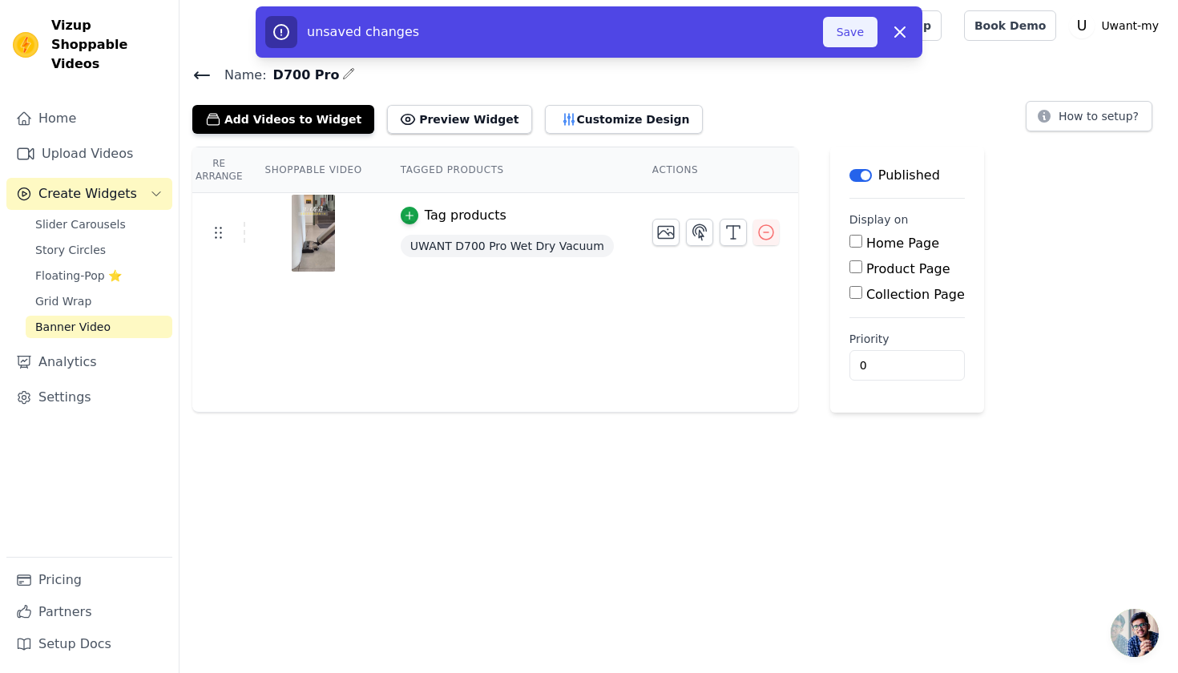
click at [851, 38] on button "Save" at bounding box center [850, 32] width 55 height 30
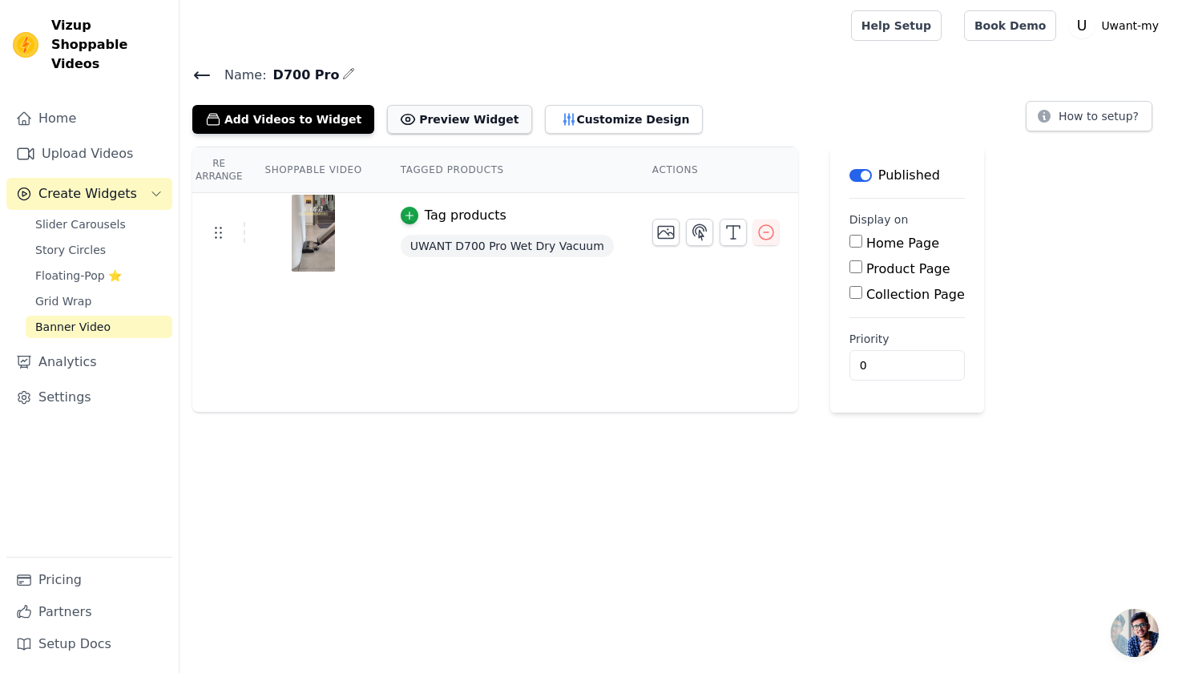
click at [447, 128] on button "Preview Widget" at bounding box center [459, 119] width 144 height 29
click at [850, 268] on input "Product Page" at bounding box center [856, 266] width 13 height 13
checkbox input "true"
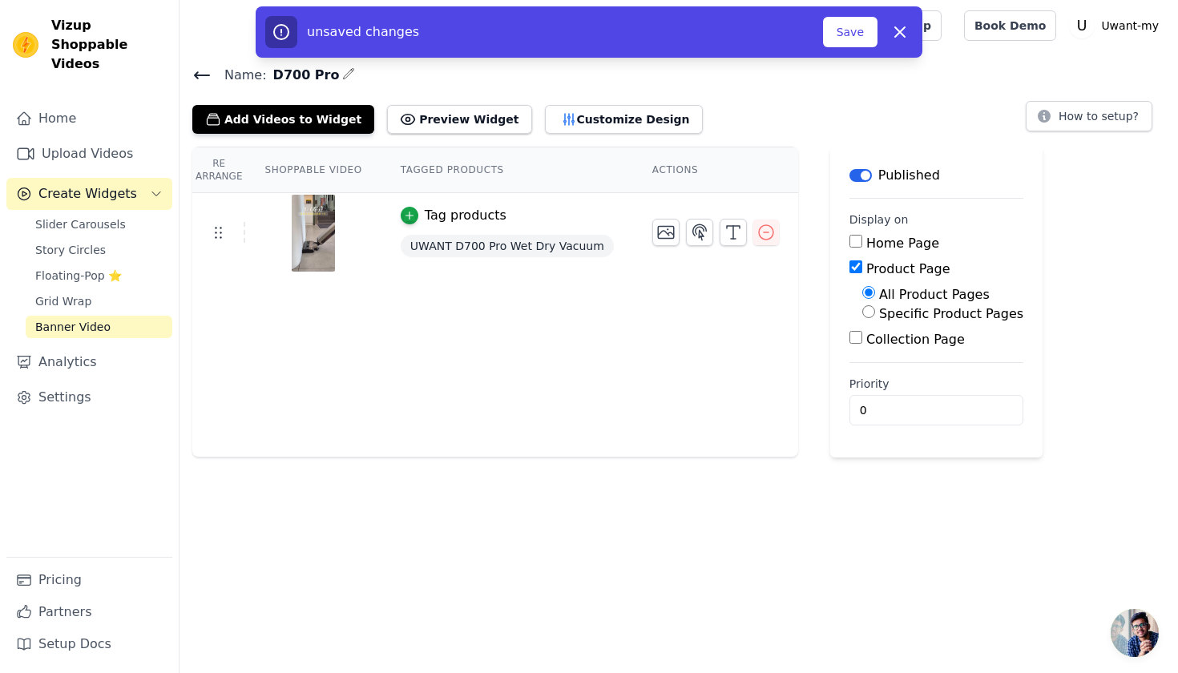
click at [866, 312] on div "Specific Product Pages" at bounding box center [942, 314] width 161 height 19
click at [862, 311] on input "Specific Product Pages" at bounding box center [868, 311] width 13 height 13
radio input "true"
click at [889, 353] on button "Select Products" at bounding box center [915, 350] width 107 height 27
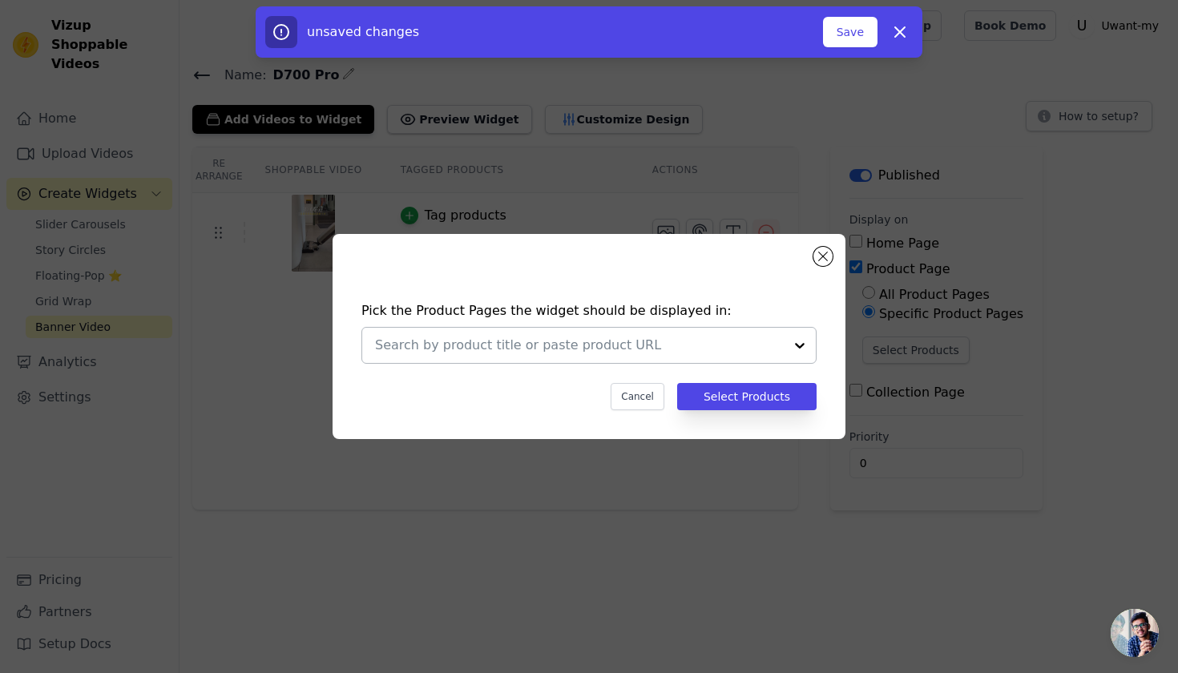
click at [696, 341] on input "text" at bounding box center [579, 345] width 409 height 19
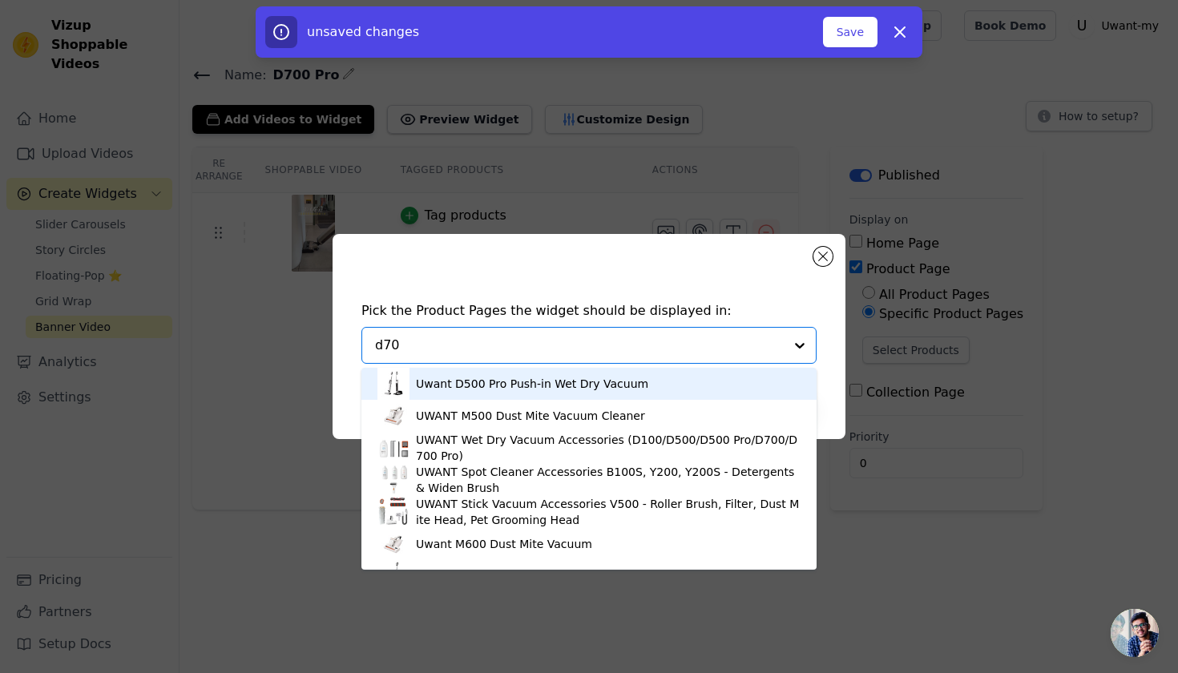
type input "d700"
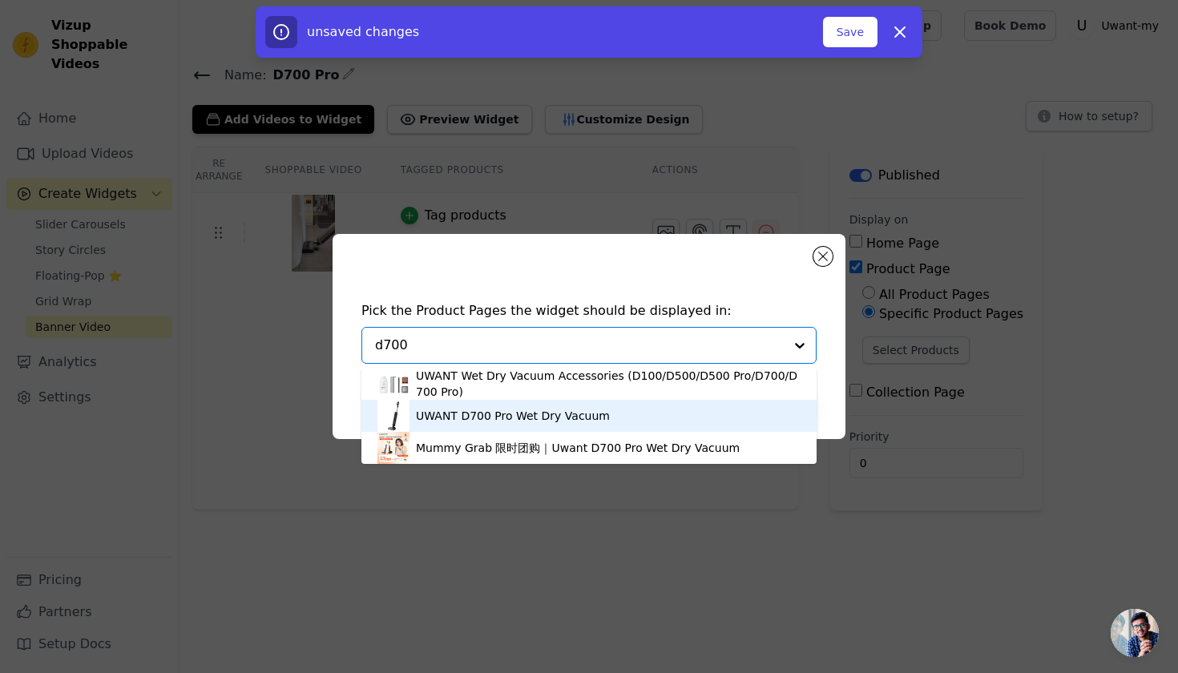
click at [512, 432] on div "UWANT D700 Pro Wet Dry Vacuum" at bounding box center [588, 416] width 455 height 32
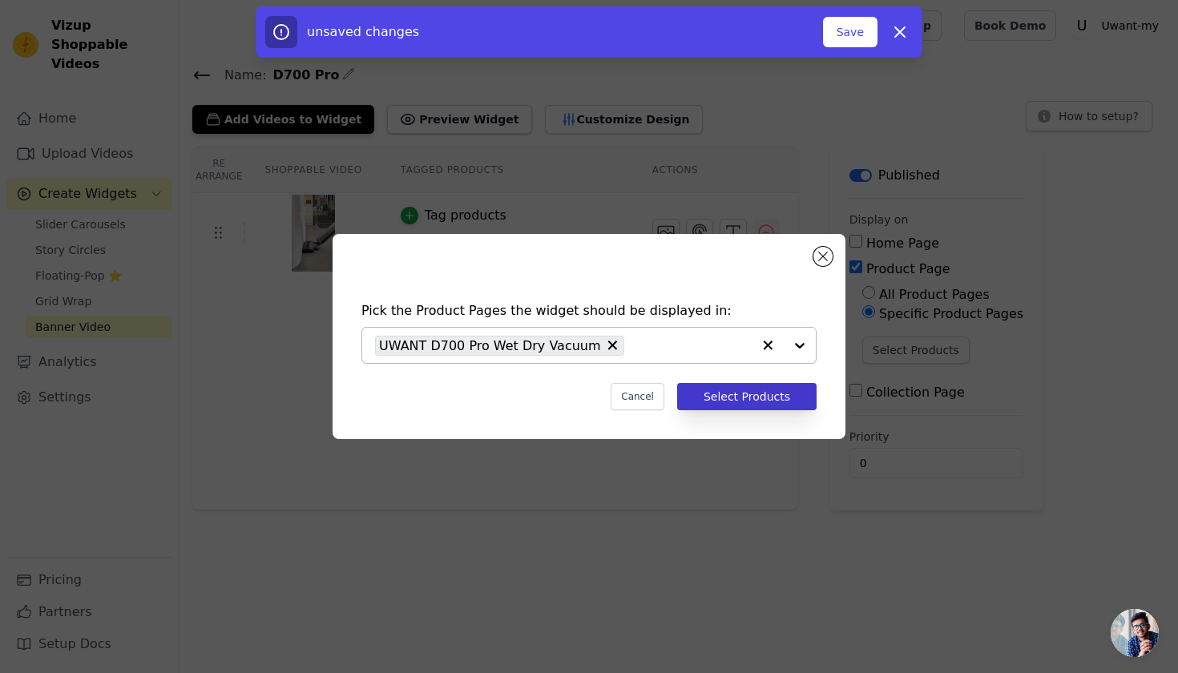
click at [777, 398] on button "Select Products" at bounding box center [746, 396] width 139 height 27
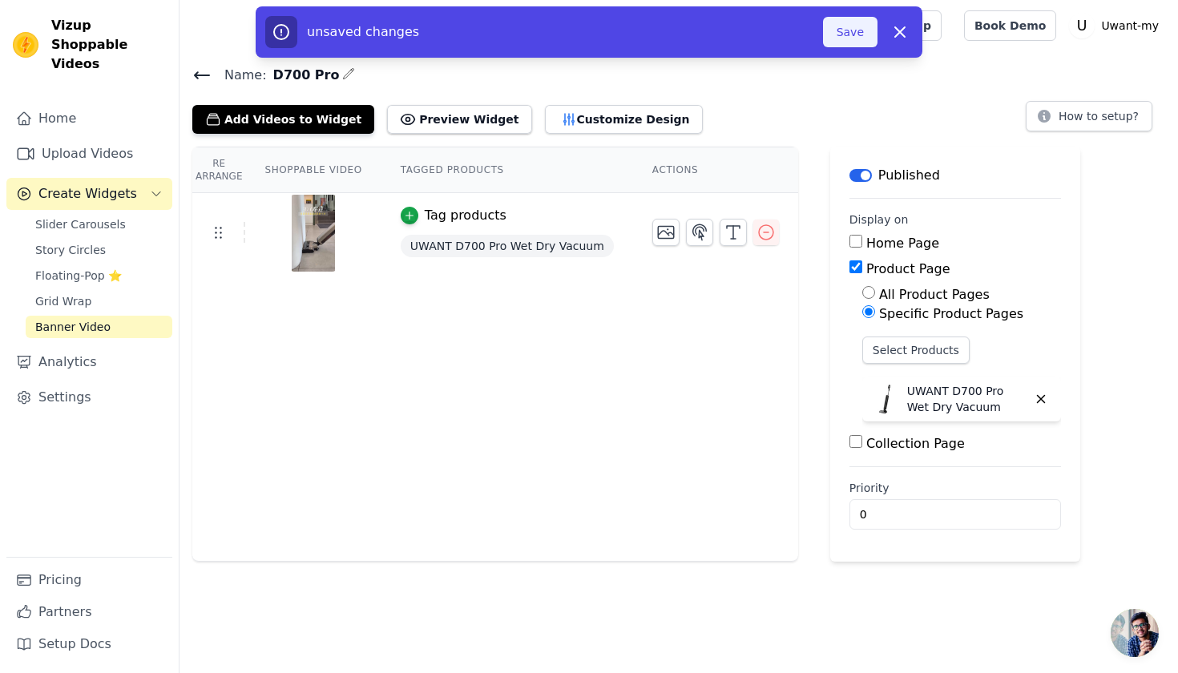
click at [854, 40] on button "Save" at bounding box center [850, 32] width 55 height 30
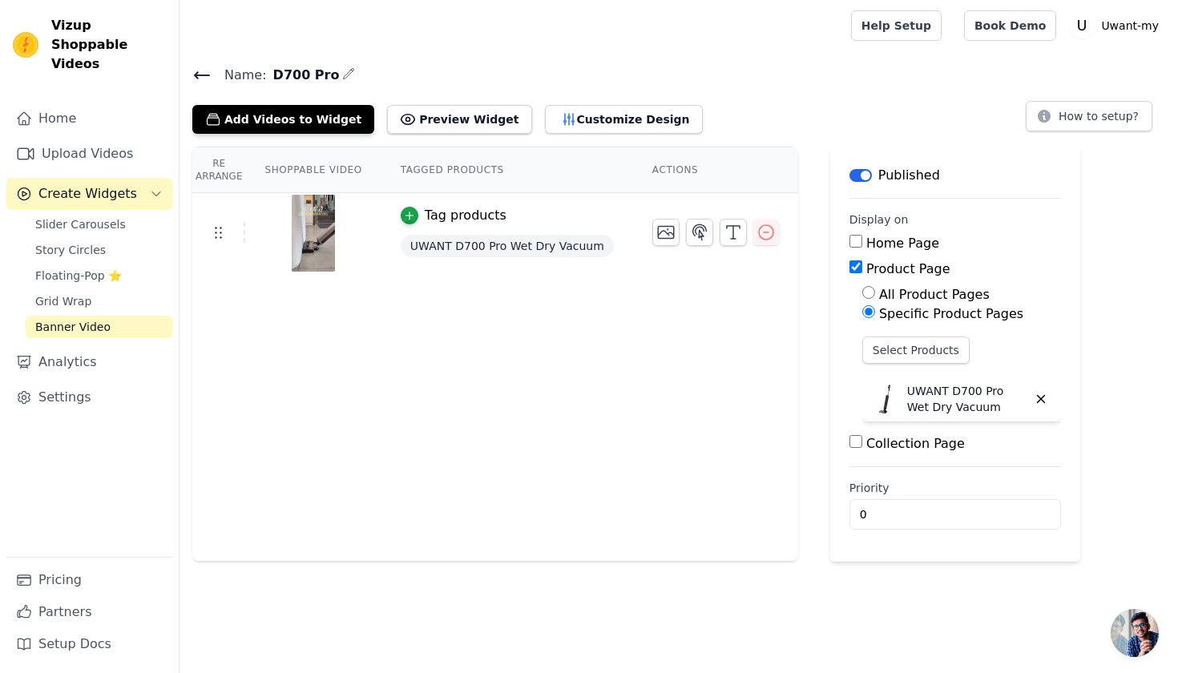
click at [850, 179] on button "Label" at bounding box center [861, 175] width 22 height 13
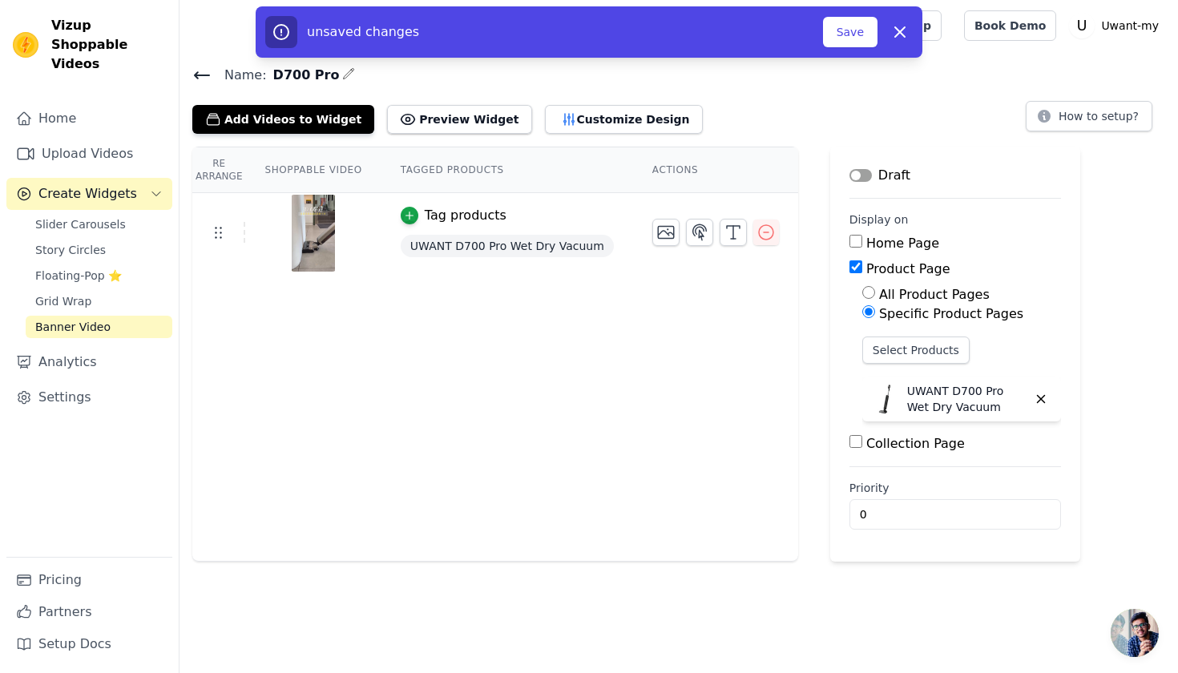
click at [870, 10] on div "unsaved changes Save Dismiss" at bounding box center [589, 31] width 667 height 51
click at [867, 41] on button "Save" at bounding box center [850, 32] width 55 height 30
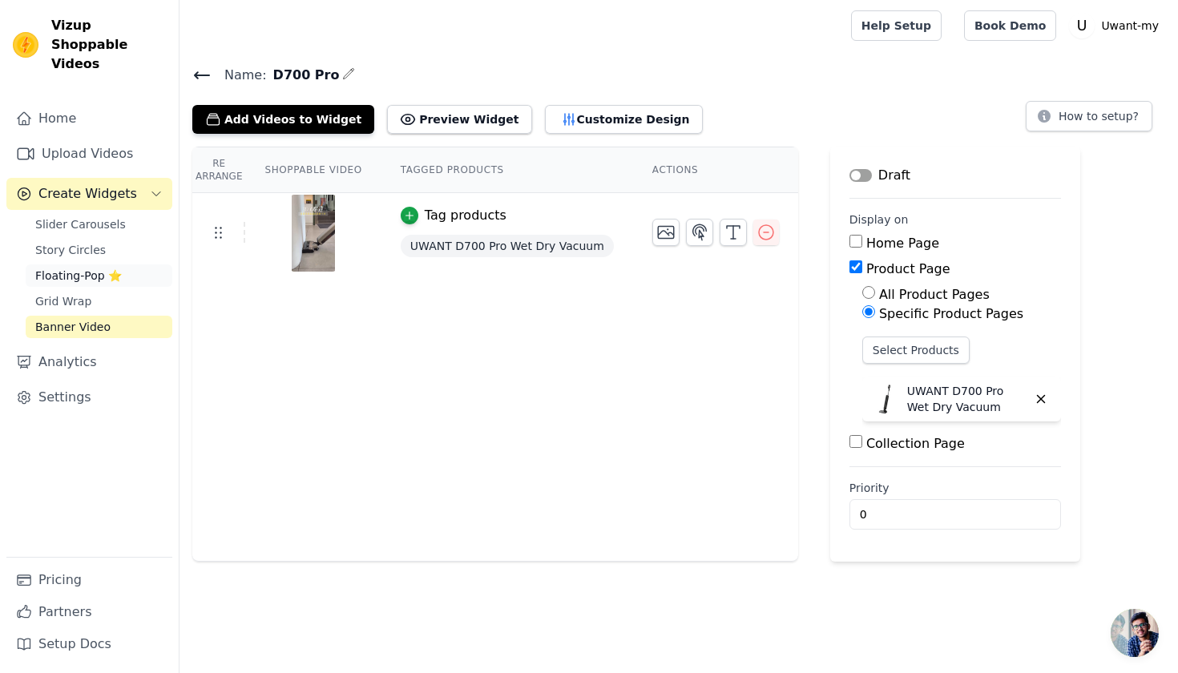
click at [109, 268] on span "Floating-Pop ⭐" at bounding box center [78, 276] width 87 height 16
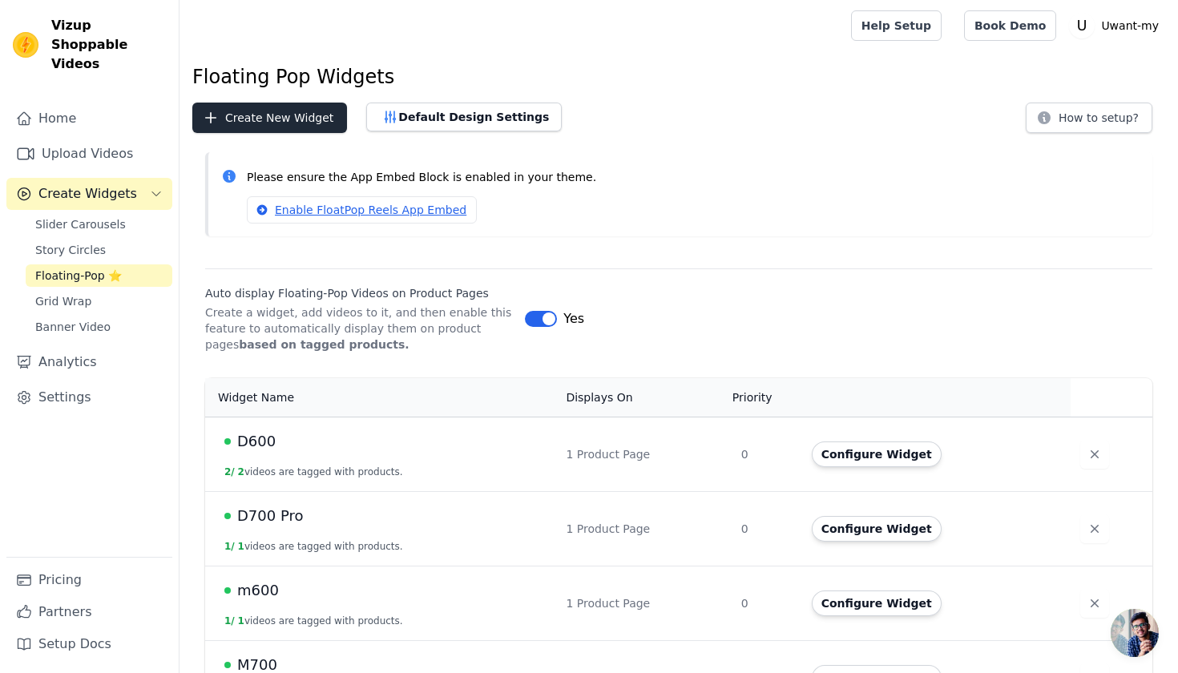
click at [304, 119] on button "Create New Widget" at bounding box center [269, 118] width 155 height 30
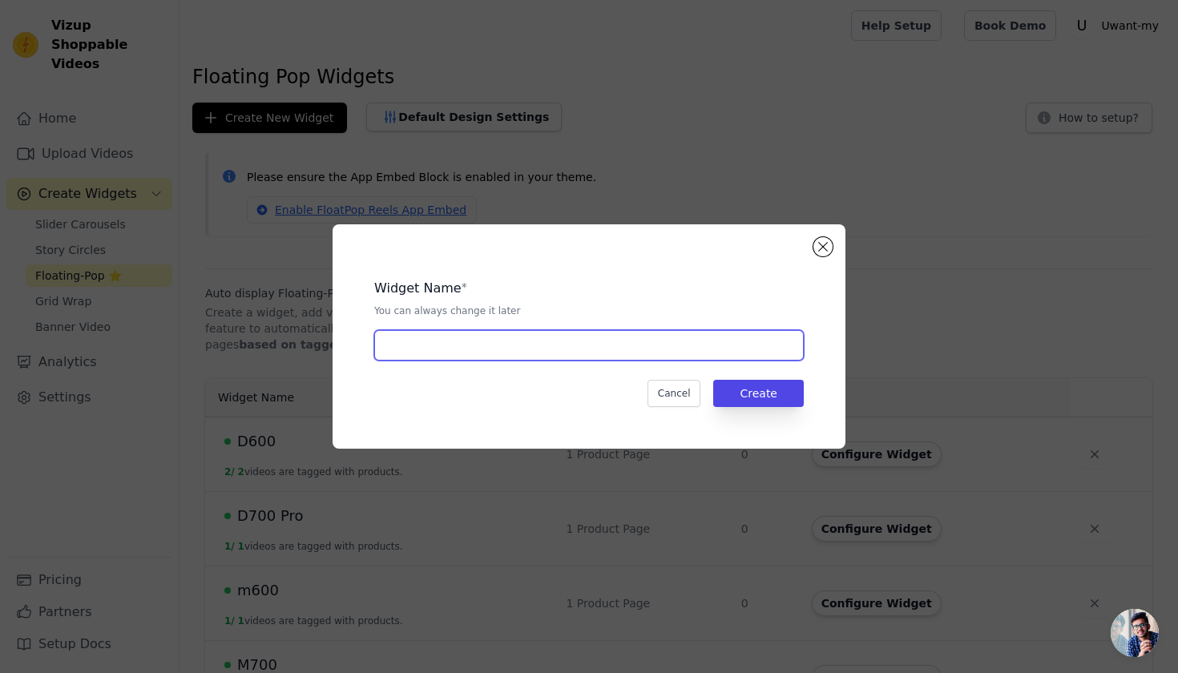
click at [578, 337] on input "text" at bounding box center [589, 345] width 430 height 30
click at [678, 410] on div "Widget Name * You can always change it later Cancel Create" at bounding box center [589, 336] width 462 height 173
click at [676, 386] on button "Cancel" at bounding box center [675, 393] width 54 height 27
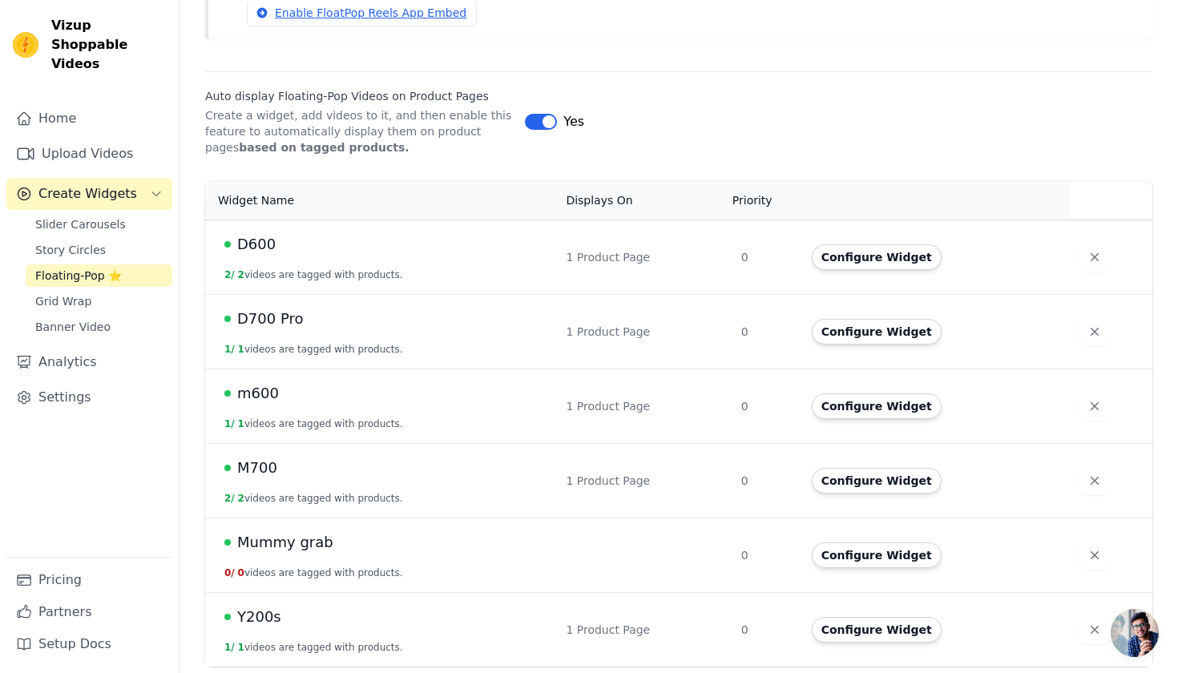
scroll to position [196, 0]
click at [850, 559] on button "Configure Widget" at bounding box center [877, 556] width 130 height 26
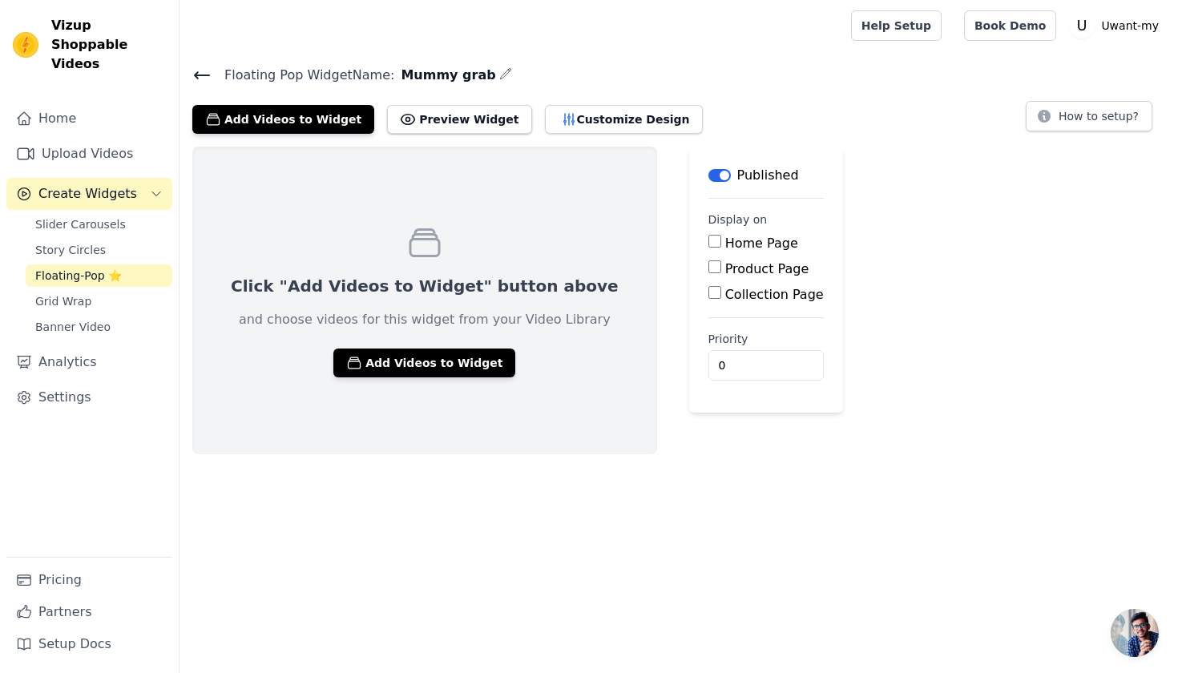
click at [499, 65] on button "button" at bounding box center [505, 73] width 13 height 19
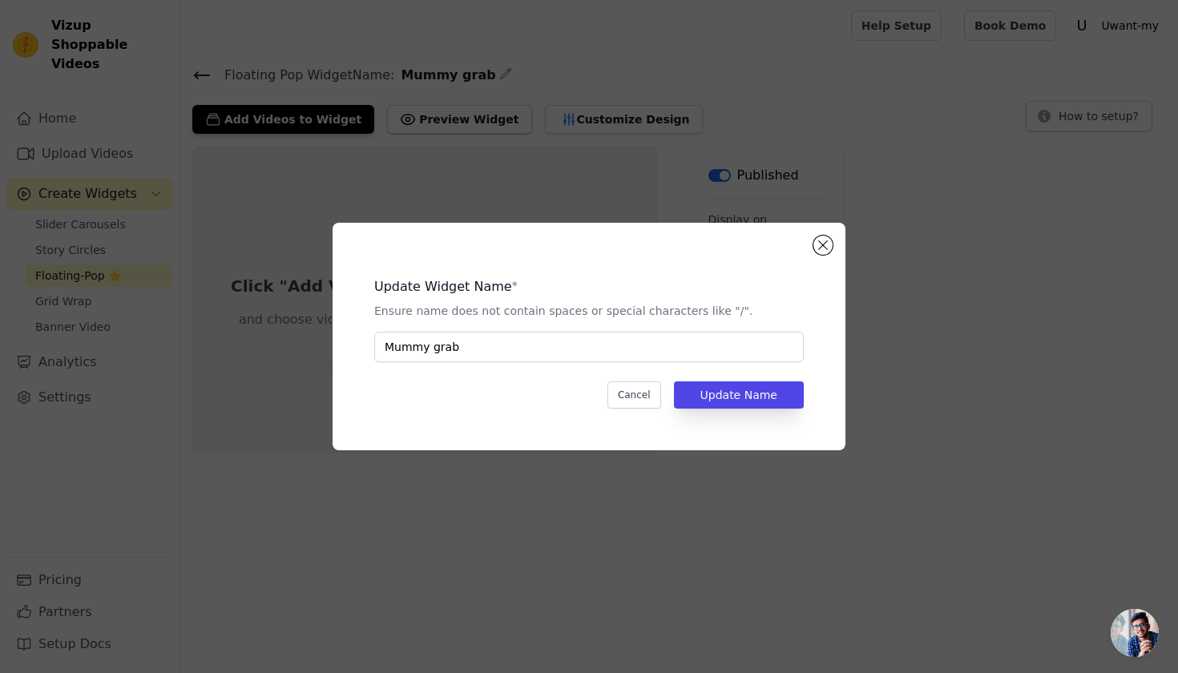
click at [562, 364] on div "Update Widget Name * Ensure name does not contain spaces or special characters …" at bounding box center [589, 336] width 462 height 176
click at [560, 355] on input "Mummy grab" at bounding box center [589, 347] width 430 height 30
type input "Mummy grab - D700 Pro"
click at [718, 377] on div "Update Widget Name * Ensure name does not contain spaces or special characters …" at bounding box center [589, 336] width 462 height 176
click at [718, 393] on button "Update Name" at bounding box center [739, 395] width 130 height 27
